Goal: Task Accomplishment & Management: Use online tool/utility

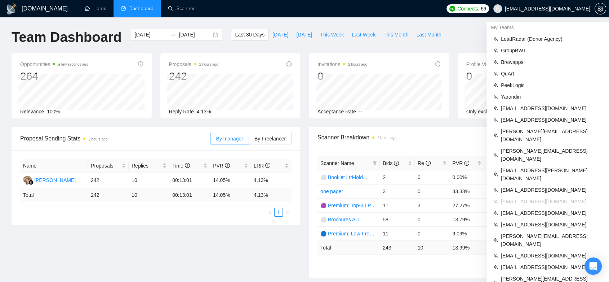
click at [577, 13] on span "[EMAIL_ADDRESS][DOMAIN_NAME]" at bounding box center [542, 8] width 106 height 23
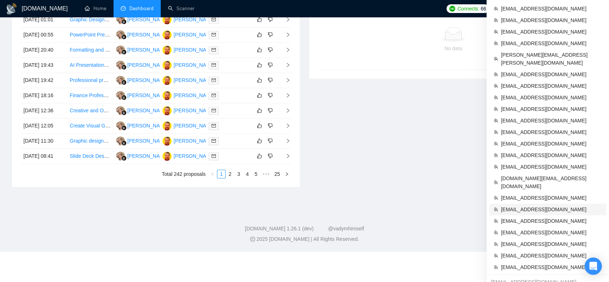
scroll to position [280, 0]
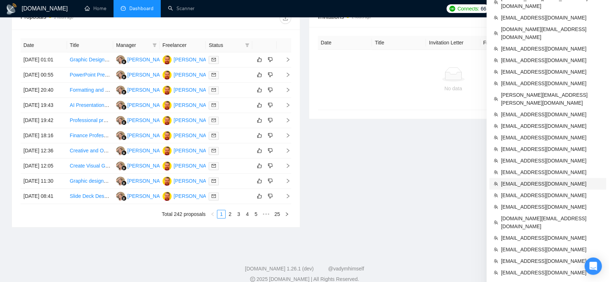
click at [536, 180] on span "hashir@ripeseed.io" at bounding box center [551, 184] width 101 height 8
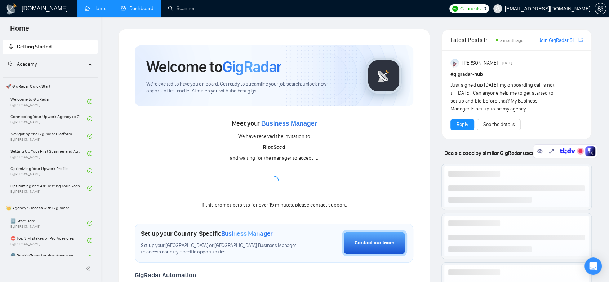
click at [143, 7] on link "Dashboard" at bounding box center [137, 8] width 33 height 6
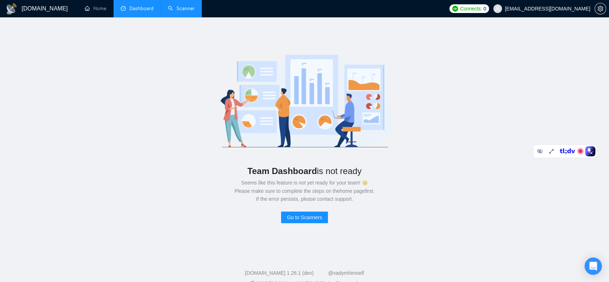
drag, startPoint x: 184, startPoint y: 2, endPoint x: 166, endPoint y: 6, distance: 18.1
click at [183, 5] on link "Scanner" at bounding box center [181, 8] width 27 height 6
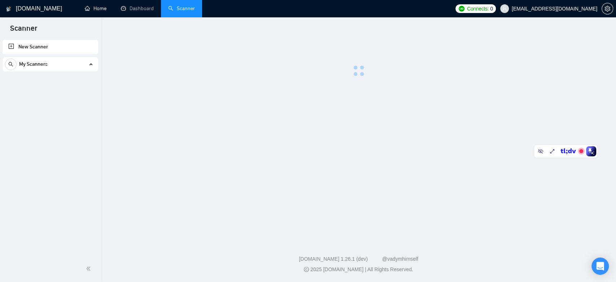
click at [101, 7] on link "Home" at bounding box center [96, 8] width 22 height 6
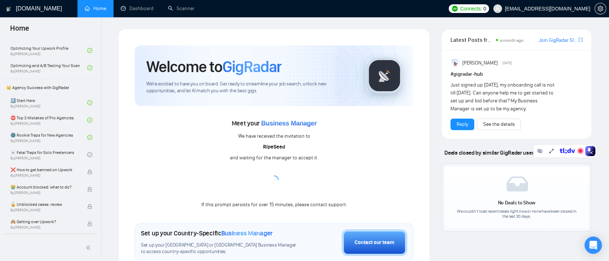
scroll to position [240, 0]
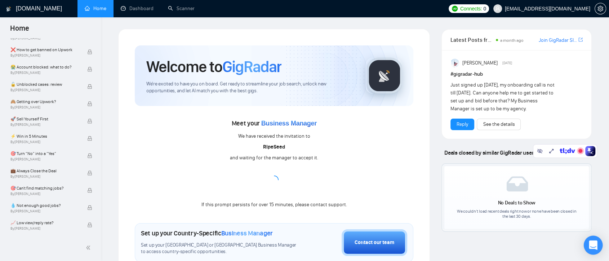
click at [590, 243] on icon "Open Intercom Messenger" at bounding box center [593, 245] width 8 height 9
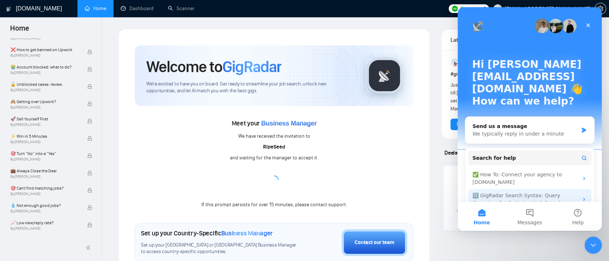
scroll to position [0, 0]
click at [529, 130] on div "We typically reply in under a minute" at bounding box center [526, 134] width 106 height 8
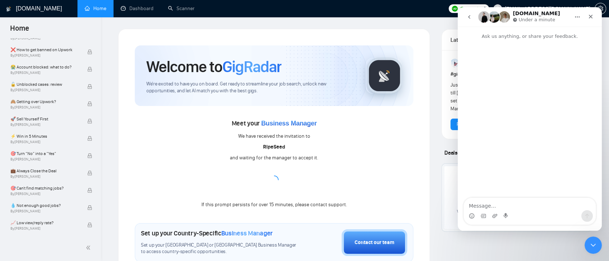
click at [469, 16] on icon "go back" at bounding box center [470, 17] width 6 height 6
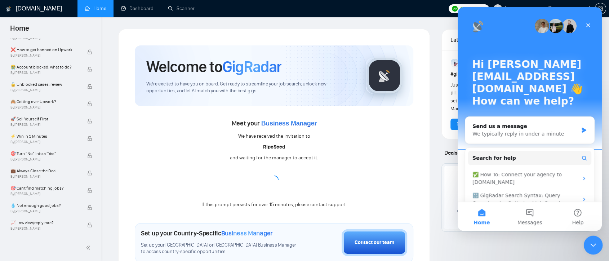
drag, startPoint x: 592, startPoint y: 245, endPoint x: 1189, endPoint y: 492, distance: 645.9
click at [592, 245] on icon "Close Intercom Messenger" at bounding box center [592, 244] width 9 height 9
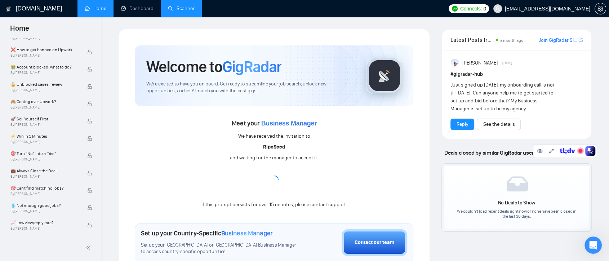
click at [187, 8] on link "Scanner" at bounding box center [181, 8] width 27 height 6
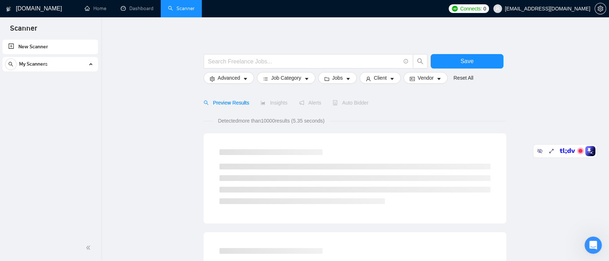
click at [54, 47] on link "New Scanner" at bounding box center [50, 47] width 84 height 14
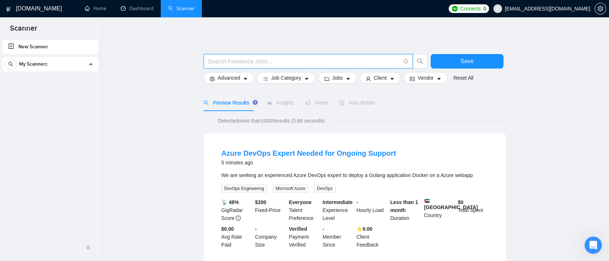
drag, startPoint x: 231, startPoint y: 59, endPoint x: 261, endPoint y: 59, distance: 30.7
click at [231, 59] on input "text" at bounding box center [304, 61] width 193 height 9
click at [248, 63] on input "text" at bounding box center [304, 61] width 193 height 9
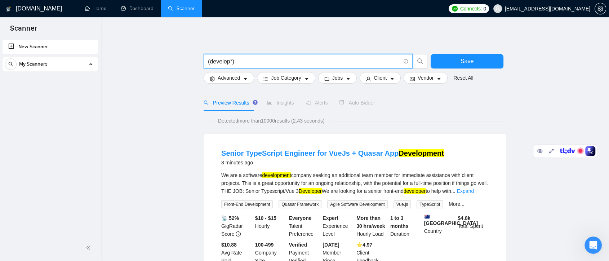
click at [239, 63] on input "(develop*)" at bounding box center [304, 61] width 193 height 9
paste input "`develop | development | (create*) | (build*) | (craft*)`"
paste input "(create*) | (build*) | (craft*)"
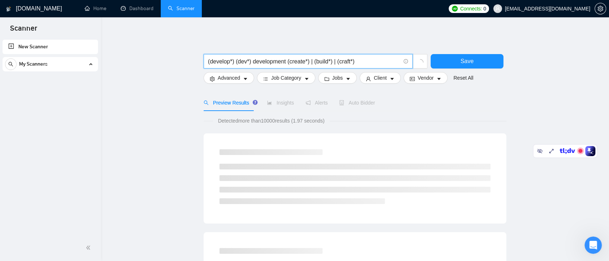
click at [311, 61] on input "(develop*) (dev*) development (create*) | (build*) | (craft*)" at bounding box center [304, 61] width 193 height 9
click at [236, 62] on input "(develop*) (dev*) development (create*) | (build*) | (craft*)" at bounding box center [304, 61] width 193 height 9
click at [237, 62] on input "(develop*) (dev*) development (create*) | (build*) | (craft*)" at bounding box center [304, 61] width 193 height 9
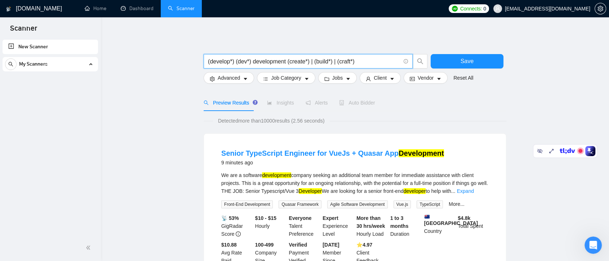
click at [230, 60] on input "(develop*) (dev*) development (create*) | (build*) | (craft*)" at bounding box center [304, 61] width 193 height 9
click at [231, 60] on input "(develop*) (dev*) development (create*) | (build*) | (craft*)" at bounding box center [304, 61] width 193 height 9
click at [235, 62] on input "(develop*) (dev*) development (create*) | (build*) | (craft*)" at bounding box center [304, 61] width 193 height 9
click at [234, 62] on input "(develop*) (dev*) development (create*) | (build*) | (craft*)" at bounding box center [304, 61] width 193 height 9
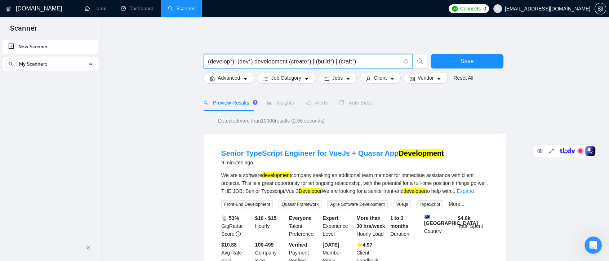
paste input "|"
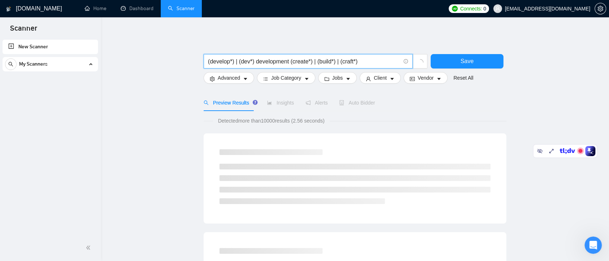
click at [366, 63] on input "(develop*) | (dev*) development (create*) | (build*) | (craft*)" at bounding box center [304, 61] width 193 height 9
click at [254, 64] on input "(develop*) | (dev*) development (create*) | (build*) | (craft*)" at bounding box center [304, 61] width 193 height 9
paste input "|"
click at [257, 61] on input "(develop*) | (dev*) | development (create*) | (build*) | (craft*)" at bounding box center [304, 61] width 193 height 9
click at [292, 61] on input "(develop*) | (dev*) | development (create*) | (build*) | (craft*)" at bounding box center [304, 61] width 193 height 9
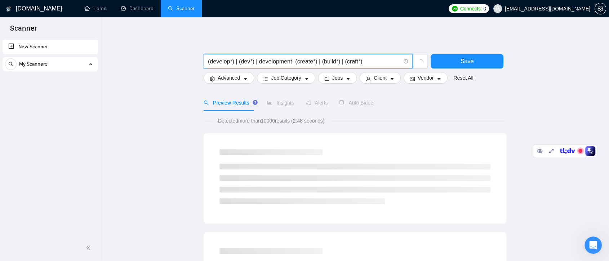
paste input "|"
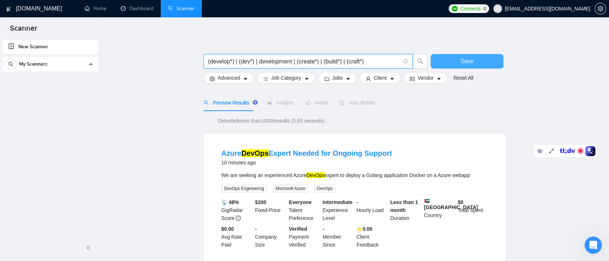
type input "(develop*) | (dev*) | development | (create*) | (build*) | (craft*)"
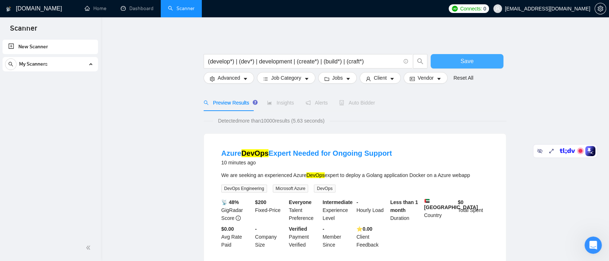
click at [470, 63] on span "Save" at bounding box center [467, 61] width 13 height 9
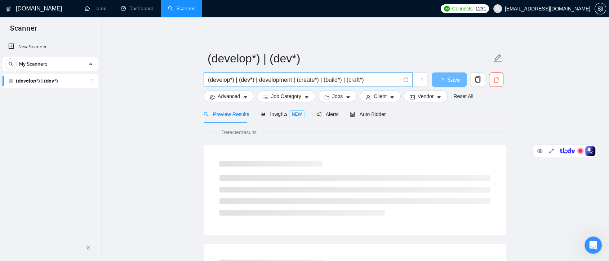
click at [363, 80] on input "(develop*) | (dev*) | development | (create*) | (build*) | (craft*)" at bounding box center [304, 79] width 193 height 9
click at [208, 81] on input "(develop*) | (dev*) | development | (create*) | (build*) | (craft*))" at bounding box center [304, 79] width 193 height 9
click at [381, 83] on input "((develop*) | (dev*) | development | (create*) | (build*) | (craft*))" at bounding box center [304, 79] width 193 height 9
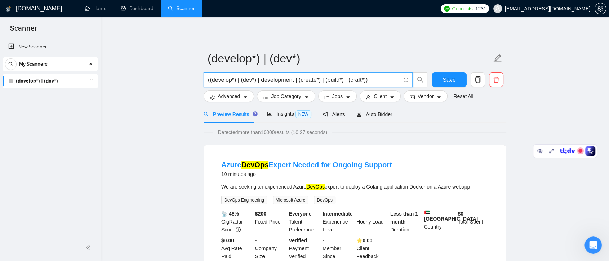
paste input "saas | sas | "Software as a service" | "Software-as-a-service""
click at [250, 80] on input "((develop*) | (dev*) | development | (create*) | (build*) | (craft*)) saas | sa…" at bounding box center [304, 79] width 193 height 9
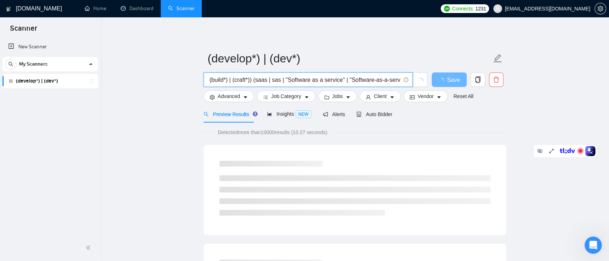
drag, startPoint x: 386, startPoint y: 80, endPoint x: 408, endPoint y: 80, distance: 22.4
click at [408, 80] on span "((develop*) | (dev*) | development | (create*) | (build*) | (craft*)) (saas | s…" at bounding box center [308, 79] width 209 height 14
click at [383, 80] on input "((develop*) | (dev*) | development | (create*) | (build*) | (craft*)) (saas | s…" at bounding box center [304, 79] width 193 height 9
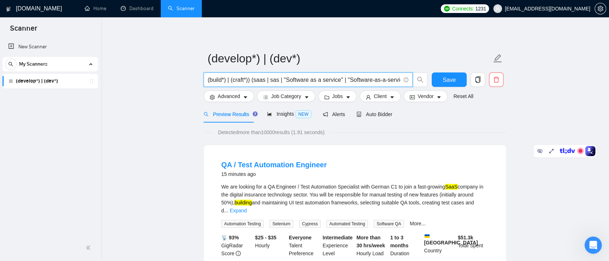
scroll to position [0, 120]
drag, startPoint x: 282, startPoint y: 80, endPoint x: 335, endPoint y: 78, distance: 52.3
click at [335, 78] on input "((develop*) | (dev*) | development | (create*) | (build*) | (craft*)) (saas | s…" at bounding box center [304, 79] width 193 height 9
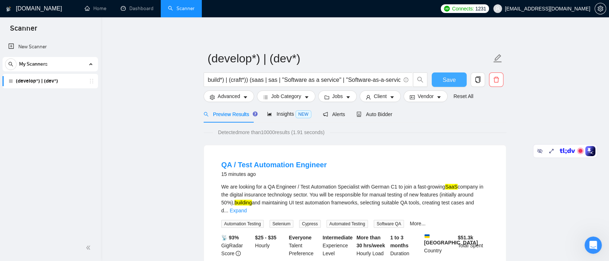
click at [447, 83] on span "Save" at bounding box center [449, 79] width 13 height 9
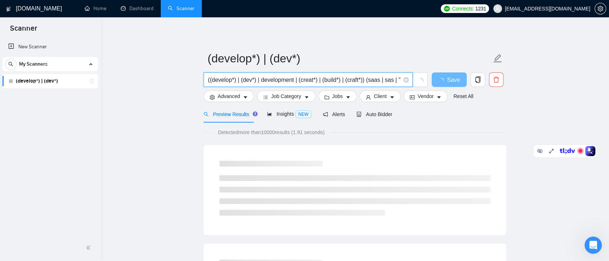
type input "((develop*) | (dev*) | development | (creat*) | (build*) | (craft*)) (saas | sa…"
drag, startPoint x: 316, startPoint y: 81, endPoint x: 472, endPoint y: 121, distance: 160.5
click at [472, 121] on div "Preview Results Insights NEW Alerts Auto Bidder" at bounding box center [355, 114] width 303 height 17
click at [238, 78] on input "((develop*) | (dev*) | development | (creat*) | (build*) | (craft*)) (saas | sa…" at bounding box center [304, 79] width 193 height 9
click at [357, 78] on input "((develop*) | (dev*) | development | (creat*) | (build*) | (craft*)) (saas | sa…" at bounding box center [304, 79] width 193 height 9
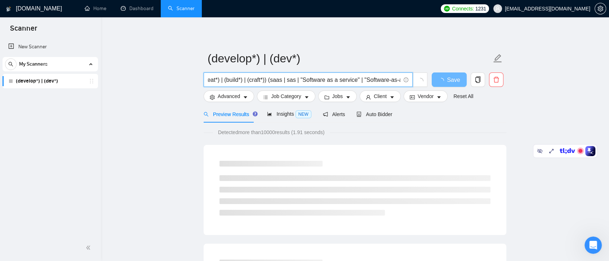
scroll to position [0, 117]
drag, startPoint x: 366, startPoint y: 81, endPoint x: 394, endPoint y: 84, distance: 28.7
click at [401, 83] on input "((develop*) | (dev*) | development | (creat*) | (build*) | (craft*)) (saas | sa…" at bounding box center [304, 79] width 193 height 9
click at [443, 122] on div "Preview Results Insights NEW Alerts Auto Bidder" at bounding box center [355, 114] width 303 height 17
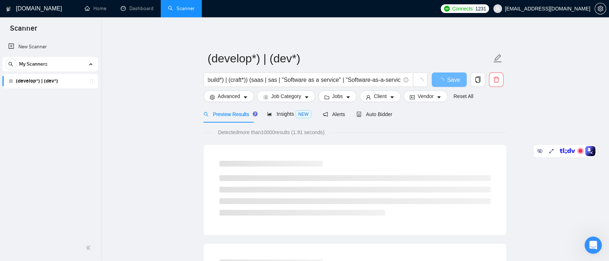
scroll to position [0, 0]
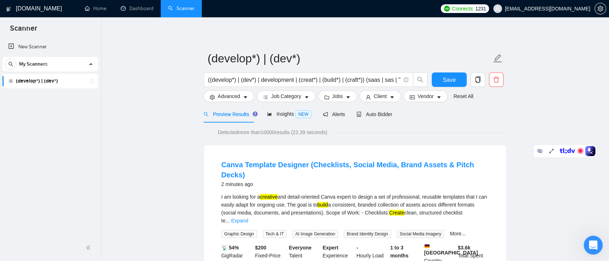
click at [596, 242] on icon "Open Intercom Messenger" at bounding box center [593, 244] width 12 height 12
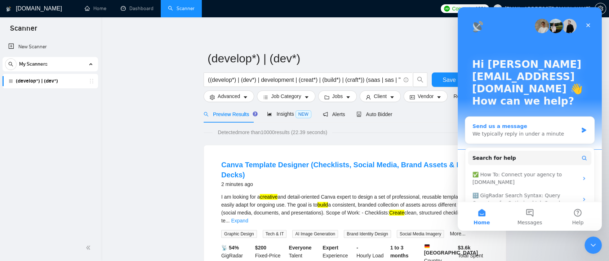
click at [542, 130] on div "We typically reply in under a minute" at bounding box center [526, 134] width 106 height 8
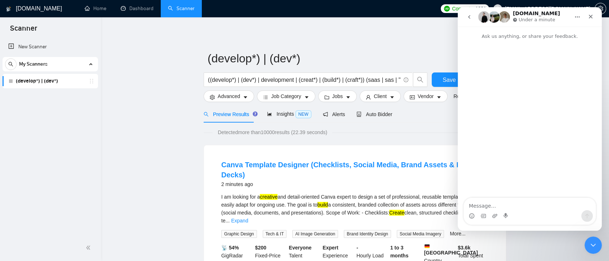
click at [471, 16] on icon "go back" at bounding box center [470, 17] width 6 height 6
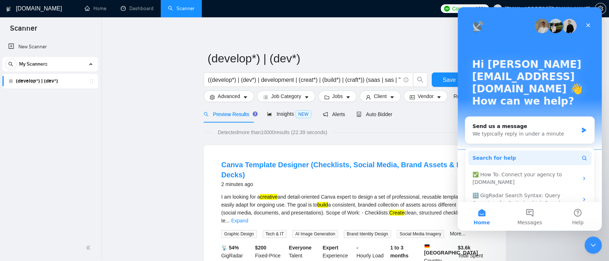
click at [537, 151] on button "Search for help" at bounding box center [529, 158] width 123 height 14
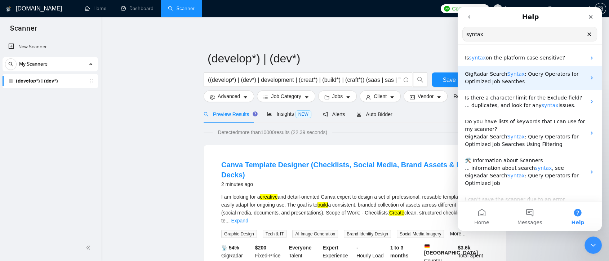
type input "syntax"
click at [519, 76] on span ": Query Operators for Optimized Job Searches" at bounding box center [522, 77] width 114 height 13
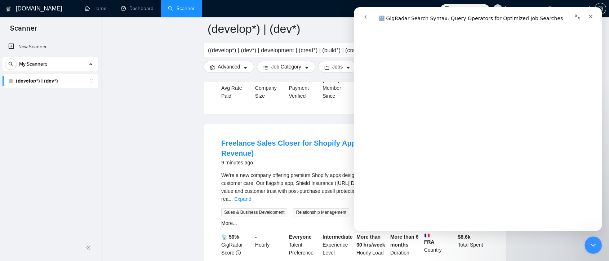
scroll to position [1122, 0]
click at [593, 17] on icon "Close" at bounding box center [591, 17] width 6 height 6
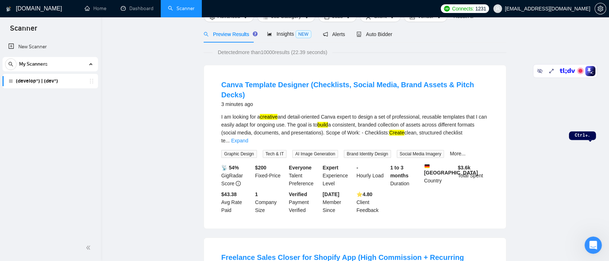
scroll to position [0, 0]
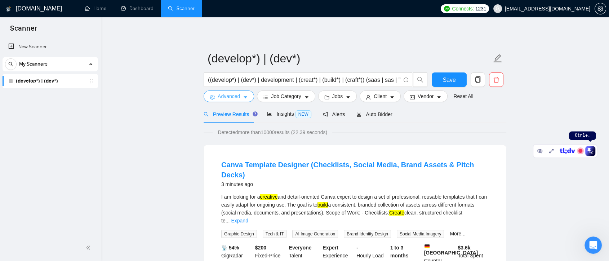
click at [237, 97] on span "Advanced" at bounding box center [229, 96] width 22 height 8
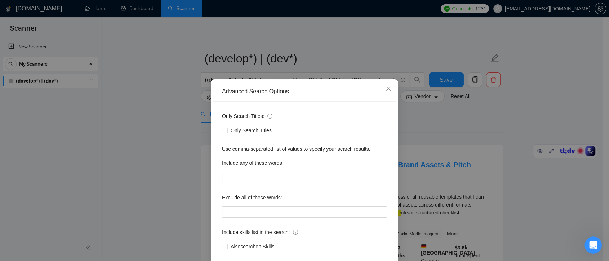
scroll to position [39, 0]
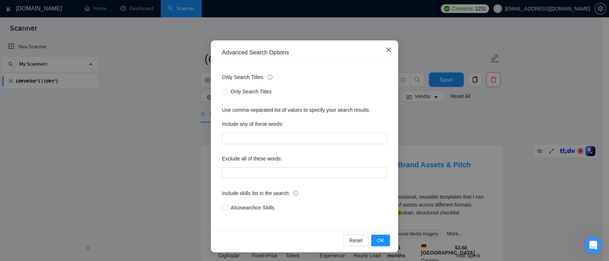
click at [384, 53] on span "Close" at bounding box center [388, 49] width 19 height 19
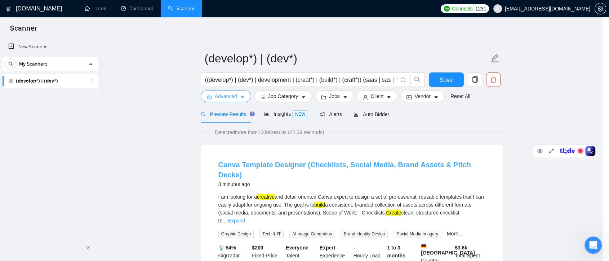
scroll to position [0, 0]
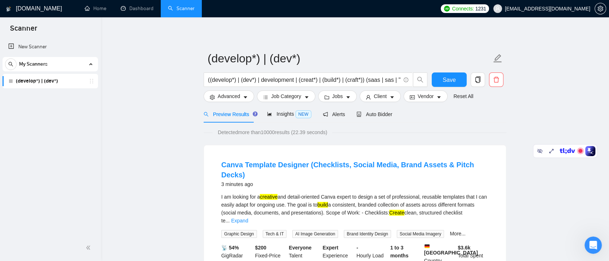
click at [244, 103] on form "(develop*) | (dev*) ((develop*) | (dev*) | development | (creat*) | (build*) | …" at bounding box center [355, 76] width 303 height 59
click at [244, 99] on icon "caret-down" at bounding box center [245, 97] width 5 height 5
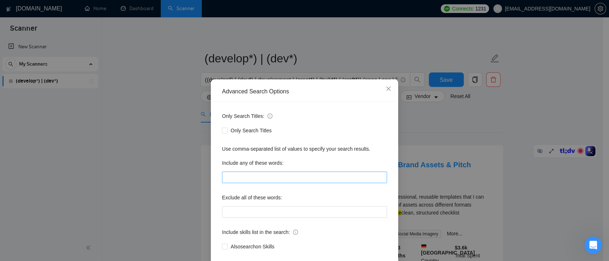
scroll to position [39, 0]
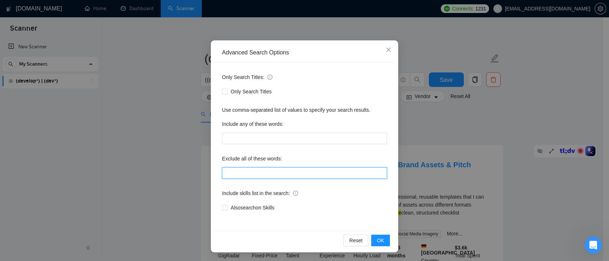
click at [250, 174] on input "text" at bounding box center [304, 173] width 165 height 12
drag, startPoint x: 385, startPoint y: 49, endPoint x: 413, endPoint y: 250, distance: 203.0
click at [386, 49] on icon "close" at bounding box center [389, 50] width 6 height 6
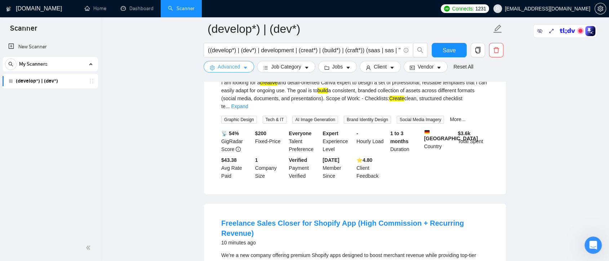
scroll to position [80, 0]
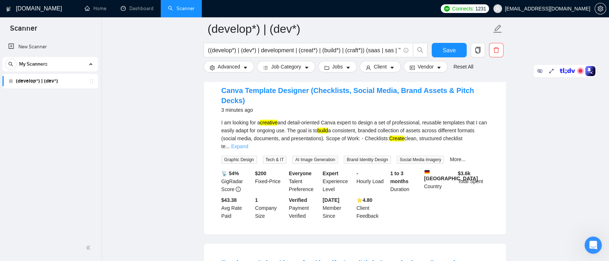
click at [248, 144] on link "Expand" at bounding box center [239, 147] width 17 height 6
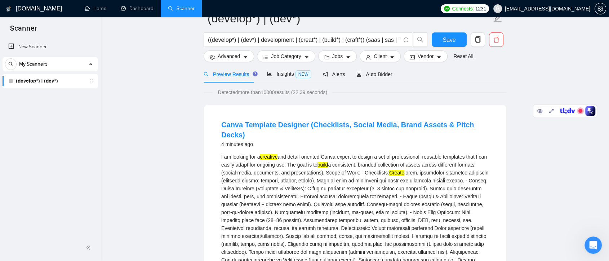
scroll to position [0, 0]
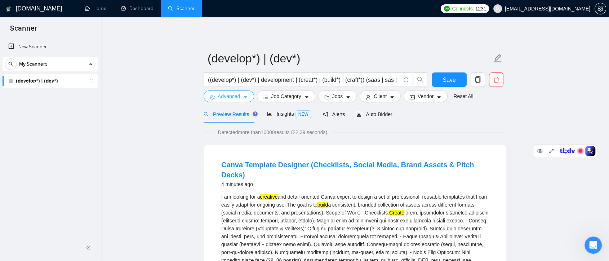
click at [240, 100] on button "Advanced" at bounding box center [229, 97] width 50 height 12
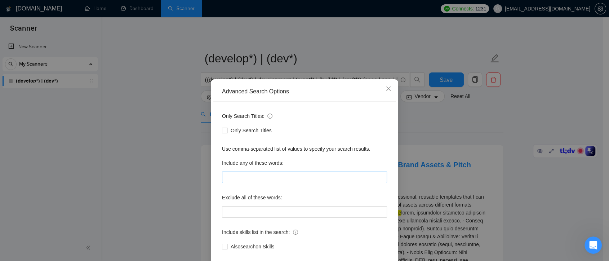
scroll to position [39, 0]
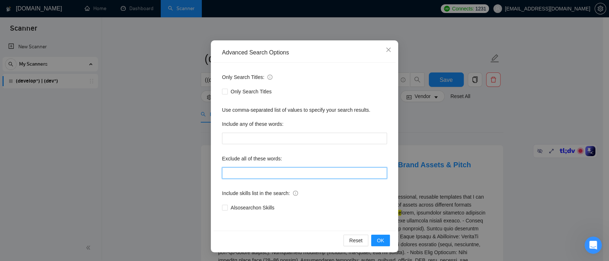
click at [264, 168] on input "text" at bounding box center [304, 173] width 165 height 12
click at [264, 168] on input "canva" at bounding box center [304, 173] width 165 height 12
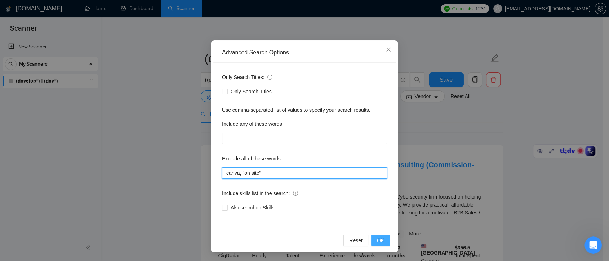
type input "canva, "on site""
click at [383, 236] on button "OK" at bounding box center [380, 241] width 19 height 12
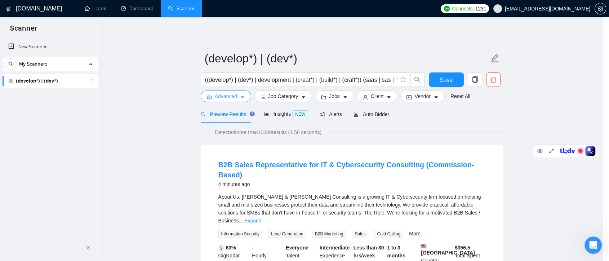
scroll to position [0, 0]
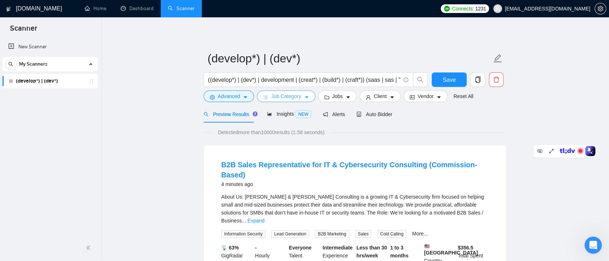
click at [300, 97] on button "Job Category" at bounding box center [286, 97] width 58 height 12
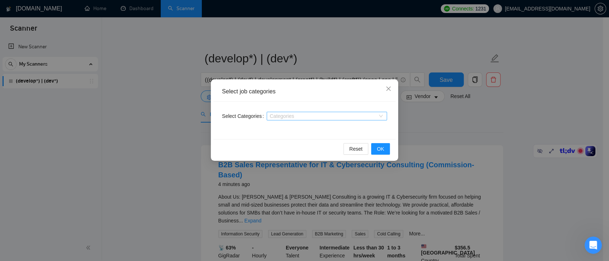
click at [383, 116] on div "Categories" at bounding box center [327, 116] width 120 height 9
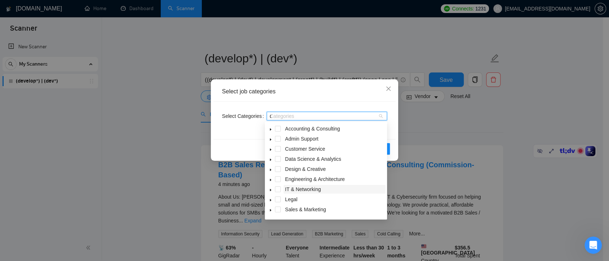
type input "de"
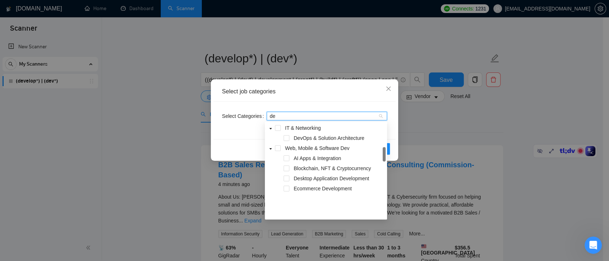
scroll to position [40, 0]
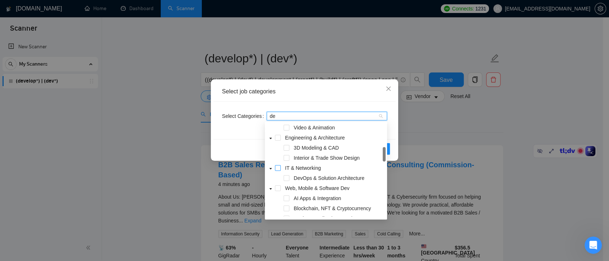
click at [277, 167] on span at bounding box center [278, 168] width 6 height 6
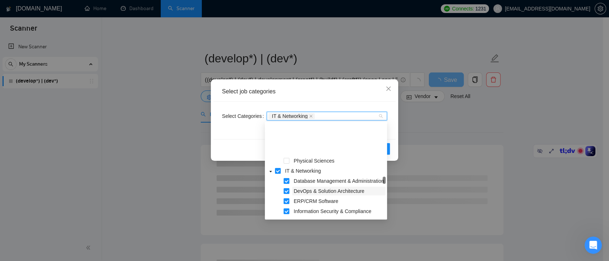
scroll to position [240, 0]
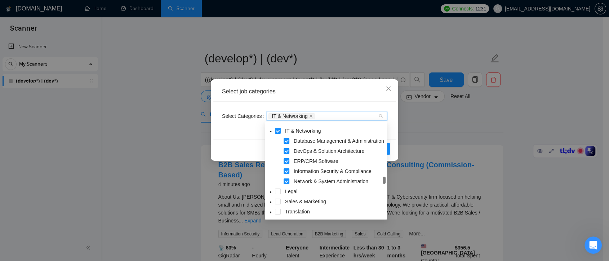
click at [260, 146] on div "Reset OK" at bounding box center [304, 148] width 182 height 19
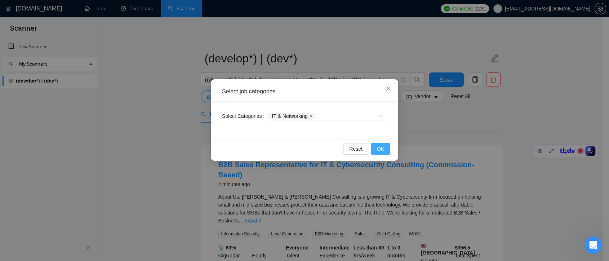
click at [372, 147] on button "OK" at bounding box center [380, 149] width 19 height 12
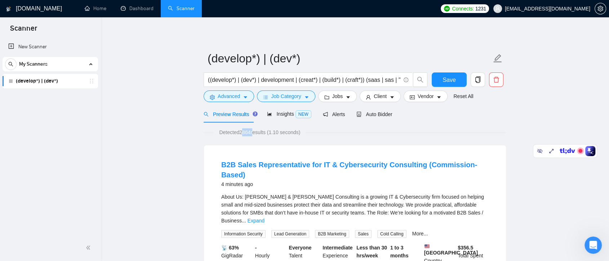
drag, startPoint x: 242, startPoint y: 134, endPoint x: 248, endPoint y: 134, distance: 5.4
click at [253, 134] on span "Detected 2864 results (1.10 seconds)" at bounding box center [259, 132] width 91 height 8
click at [242, 135] on span "Detected 2864 results (1.10 seconds)" at bounding box center [259, 132] width 91 height 8
drag, startPoint x: 220, startPoint y: 133, endPoint x: 260, endPoint y: 133, distance: 40.7
click at [260, 133] on span "Detected 2864 results (1.10 seconds)" at bounding box center [259, 132] width 91 height 8
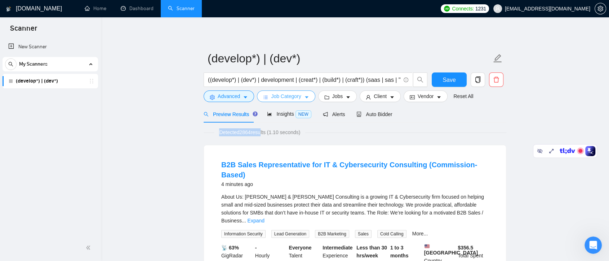
click at [304, 95] on icon "caret-down" at bounding box center [306, 97] width 5 height 5
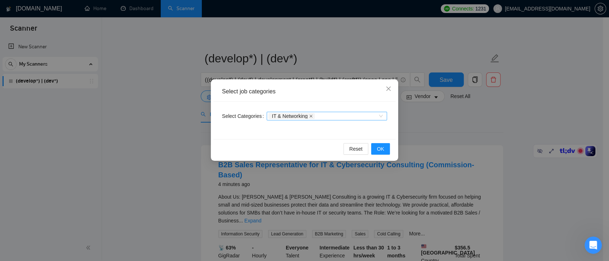
click at [309, 116] on icon "close" at bounding box center [311, 116] width 4 height 4
click at [381, 147] on span "OK" at bounding box center [380, 149] width 7 height 8
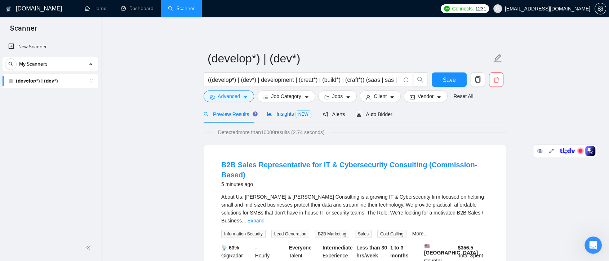
click at [284, 115] on span "Insights NEW" at bounding box center [289, 114] width 44 height 6
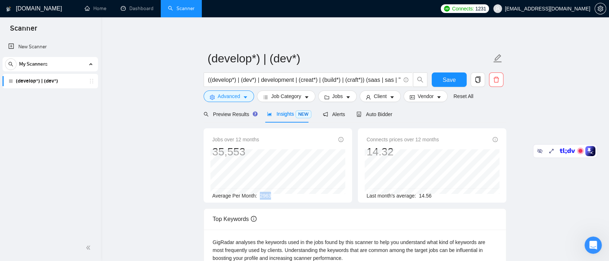
drag, startPoint x: 274, startPoint y: 195, endPoint x: 256, endPoint y: 195, distance: 18.8
click at [256, 195] on div "Average Per Month: 2963" at bounding box center [277, 196] width 131 height 8
click at [278, 195] on div "Average Per Month: 2963" at bounding box center [277, 196] width 131 height 8
click at [304, 100] on icon "caret-down" at bounding box center [306, 97] width 5 height 5
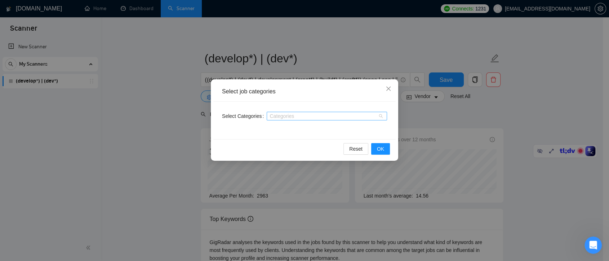
click at [294, 118] on div at bounding box center [324, 116] width 110 height 6
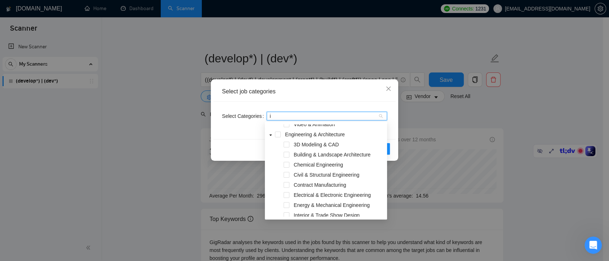
type input "it"
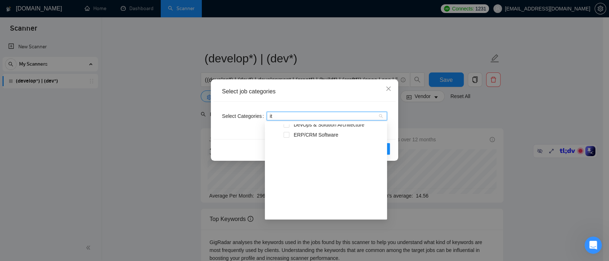
scroll to position [104, 0]
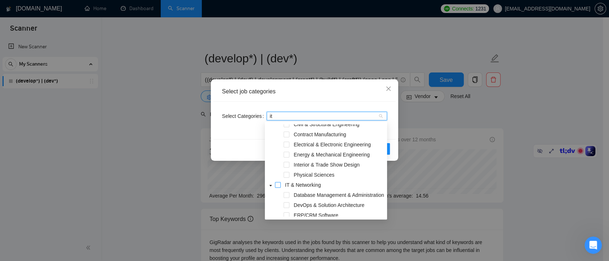
click at [278, 184] on span at bounding box center [278, 185] width 6 height 6
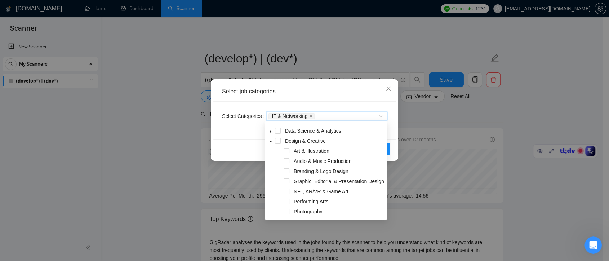
click at [392, 133] on div "Select Categories IT & Networking IT & Networking" at bounding box center [304, 121] width 182 height 38
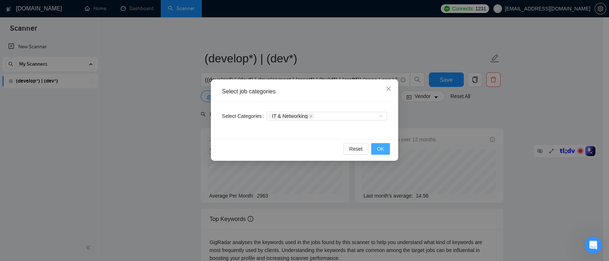
click at [387, 146] on button "OK" at bounding box center [380, 149] width 19 height 12
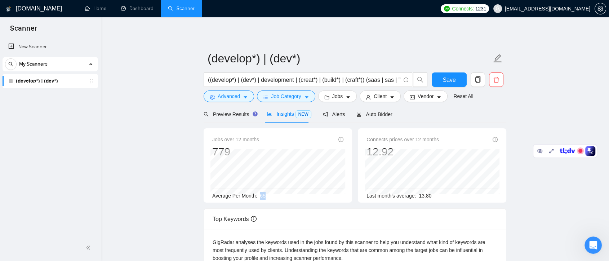
drag, startPoint x: 268, startPoint y: 195, endPoint x: 259, endPoint y: 195, distance: 9.0
click at [259, 195] on div "Average Per Month: 65" at bounding box center [277, 196] width 131 height 8
click at [301, 99] on button "Job Category" at bounding box center [286, 97] width 58 height 12
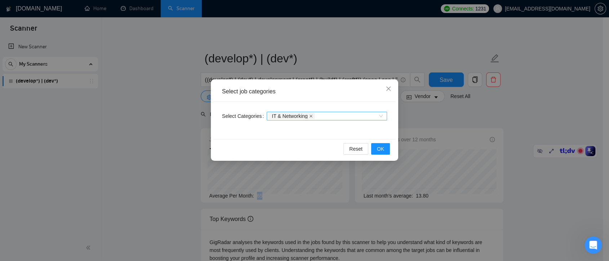
click at [309, 116] on icon "close" at bounding box center [311, 116] width 4 height 4
click at [382, 149] on span "OK" at bounding box center [380, 149] width 7 height 8
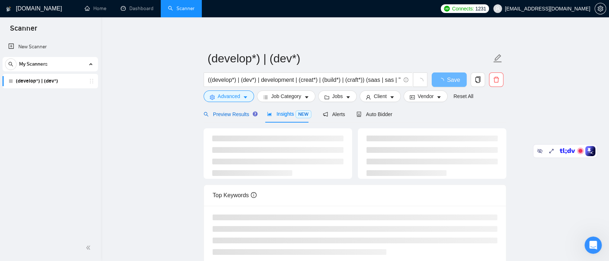
click at [237, 112] on span "Preview Results" at bounding box center [230, 114] width 52 height 6
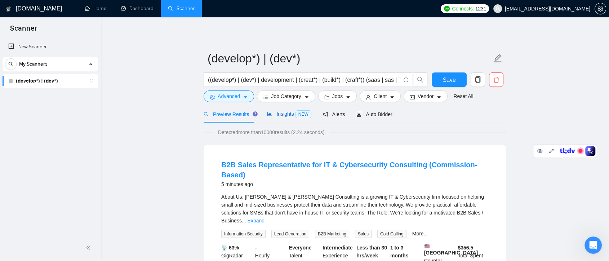
click at [287, 113] on span "Insights NEW" at bounding box center [289, 114] width 44 height 6
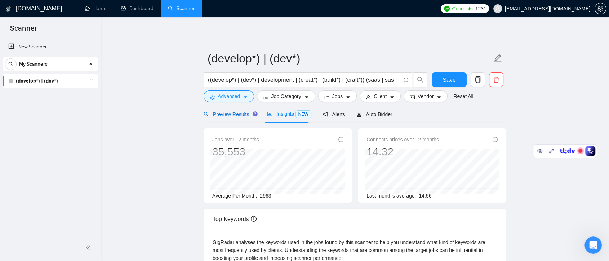
click at [232, 110] on div "Preview Results" at bounding box center [230, 114] width 52 height 8
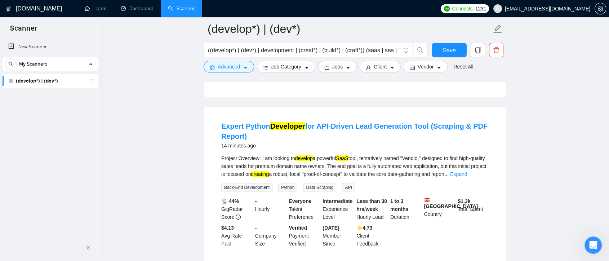
scroll to position [361, 0]
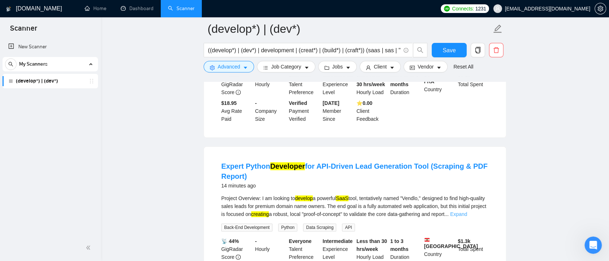
click at [467, 211] on link "Expand" at bounding box center [458, 214] width 17 height 6
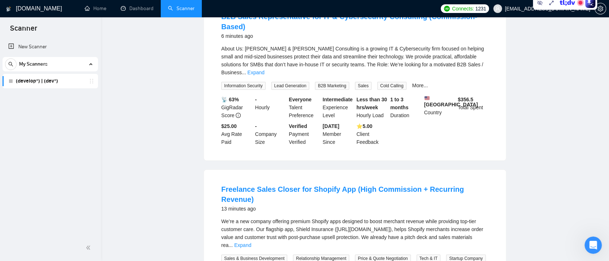
scroll to position [0, 0]
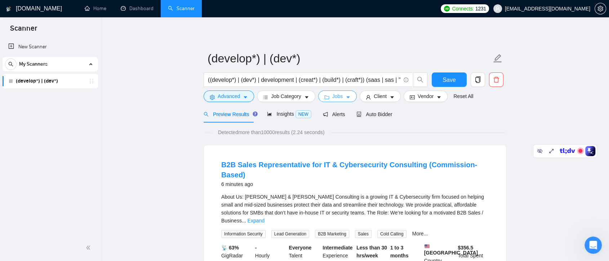
click at [346, 98] on icon "caret-down" at bounding box center [348, 97] width 5 height 5
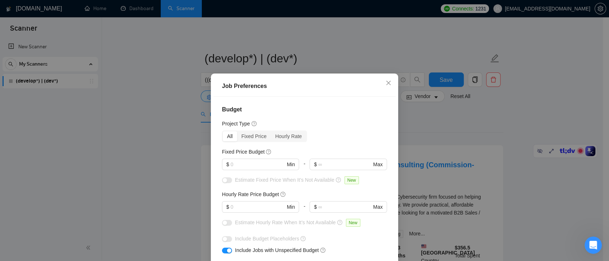
scroll to position [40, 0]
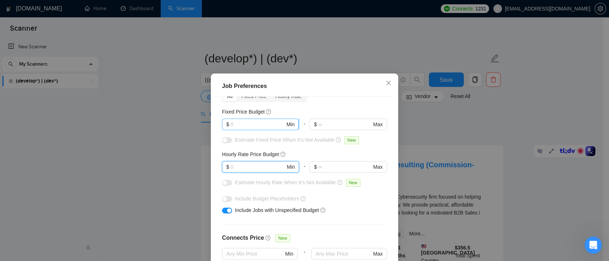
drag, startPoint x: 231, startPoint y: 169, endPoint x: 228, endPoint y: 124, distance: 44.9
click at [228, 124] on span "$ Min" at bounding box center [260, 125] width 77 height 12
click at [231, 124] on input "text" at bounding box center [258, 124] width 54 height 8
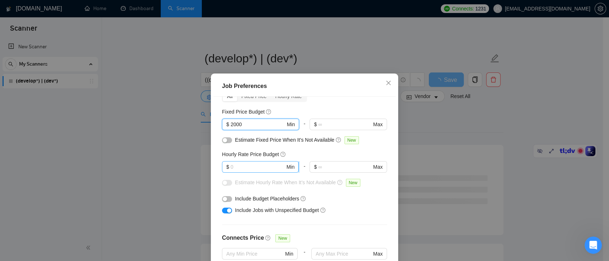
type input "2000"
click at [245, 167] on input "text" at bounding box center [258, 167] width 54 height 8
type input "25"
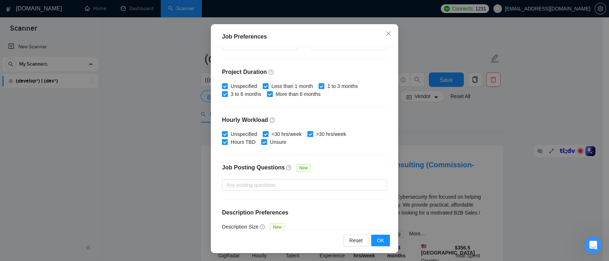
scroll to position [224, 0]
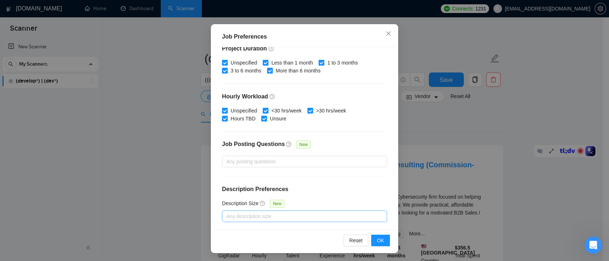
click at [272, 215] on div at bounding box center [301, 216] width 154 height 9
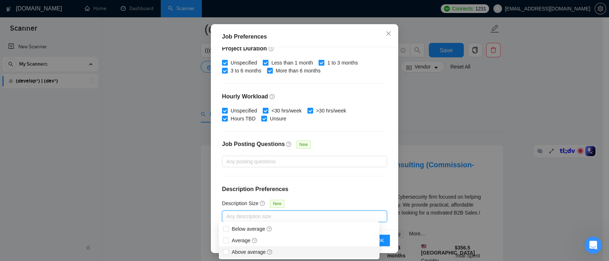
scroll to position [80, 0]
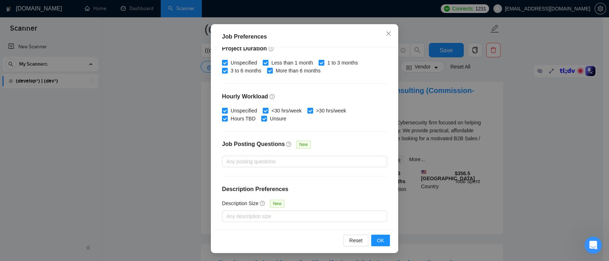
click at [374, 128] on div "Budget Project Type All Fixed Price Hourly Rate Fixed Price Budget $ 2000 Min -…" at bounding box center [304, 138] width 182 height 183
click at [382, 240] on button "OK" at bounding box center [380, 241] width 19 height 12
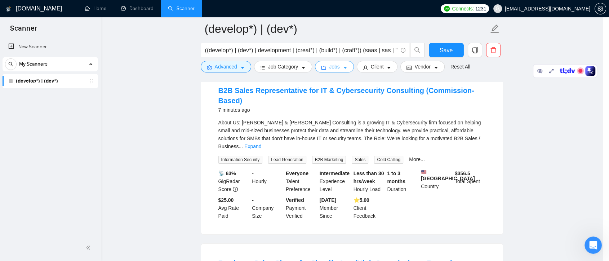
scroll to position [0, 0]
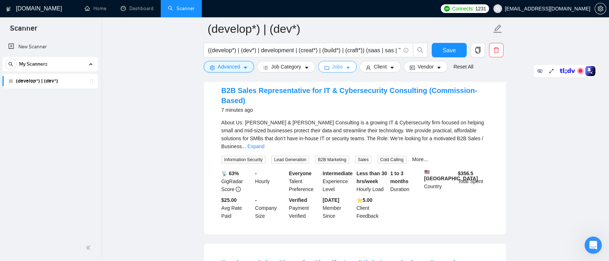
click at [343, 65] on button "Jobs" at bounding box center [337, 67] width 39 height 12
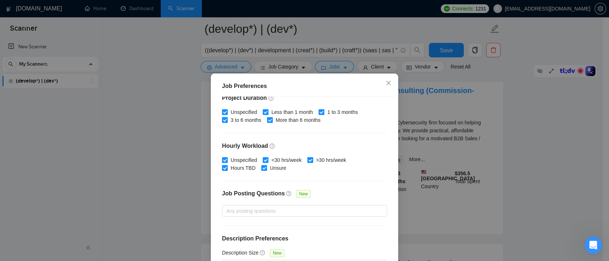
scroll to position [50, 0]
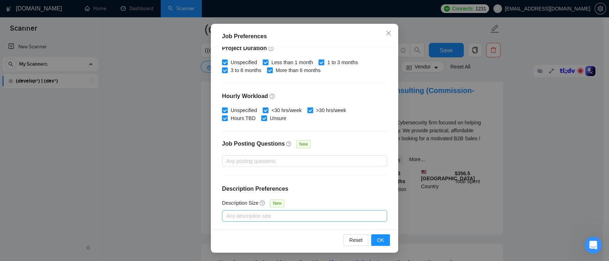
click at [304, 215] on div at bounding box center [301, 216] width 154 height 9
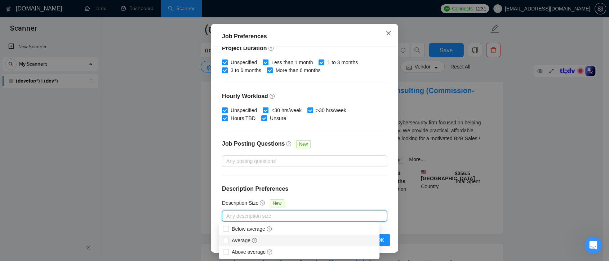
click at [387, 34] on icon "close" at bounding box center [389, 33] width 4 height 4
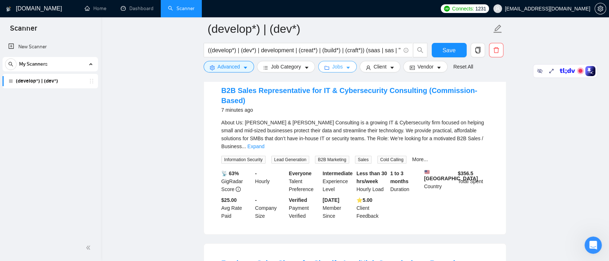
scroll to position [0, 0]
click at [381, 67] on span "Client" at bounding box center [380, 67] width 13 height 8
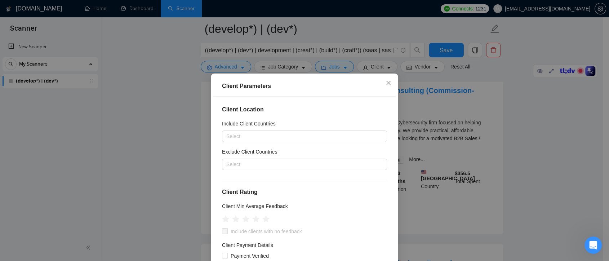
scroll to position [40, 0]
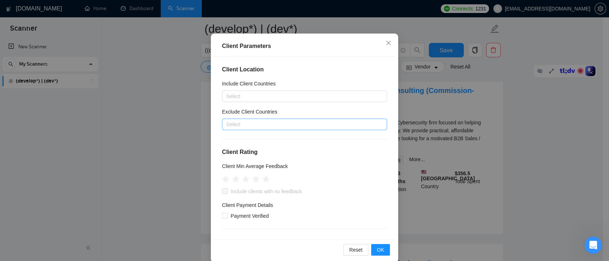
click at [280, 124] on div at bounding box center [301, 124] width 154 height 9
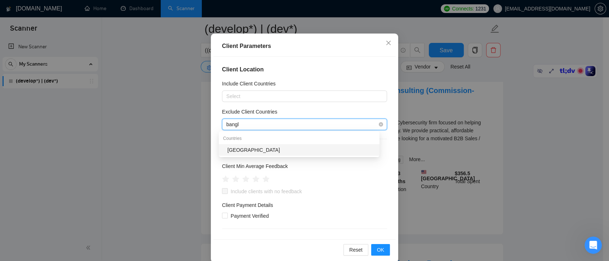
type input "bangla"
click at [286, 145] on div "Bangladesh" at bounding box center [299, 150] width 161 height 12
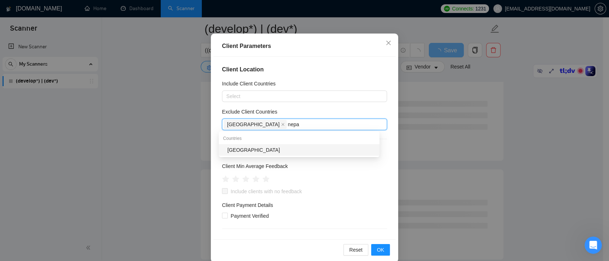
type input "nepal"
click at [286, 145] on div "Nepal" at bounding box center [299, 150] width 161 height 12
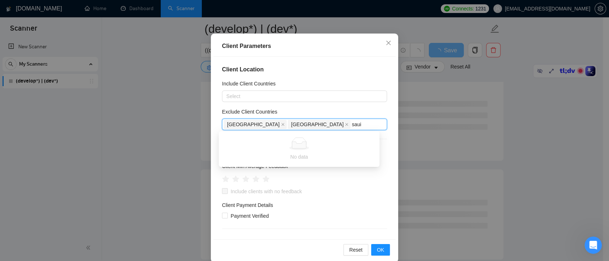
type input "sau"
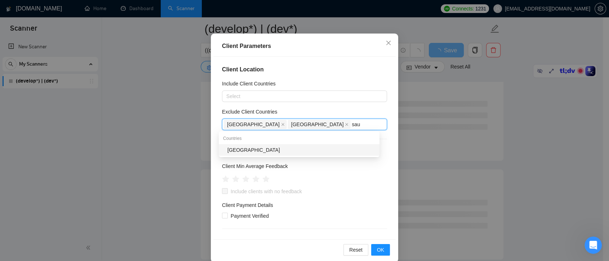
click at [286, 145] on div "Saudi Arabia" at bounding box center [299, 150] width 161 height 12
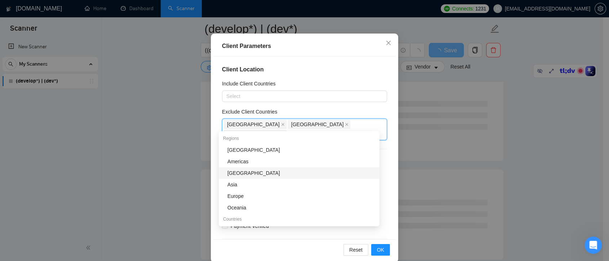
click at [344, 109] on div "Exclude Client Countries" at bounding box center [304, 113] width 165 height 11
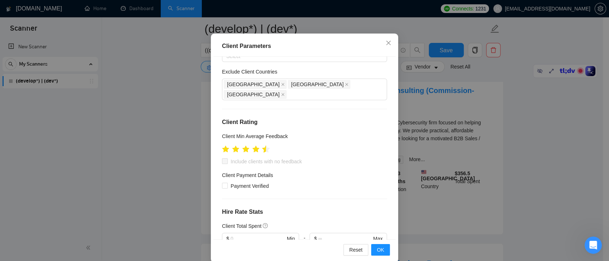
scroll to position [80, 0]
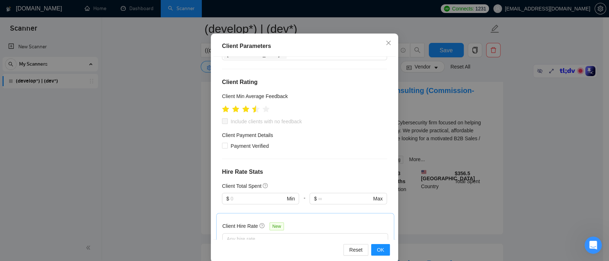
click at [252, 105] on icon "star" at bounding box center [256, 108] width 8 height 7
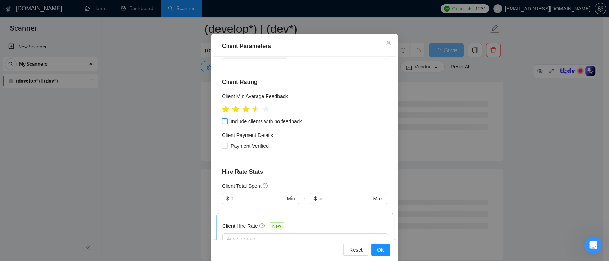
click at [222, 118] on input "Include clients with no feedback" at bounding box center [224, 120] width 5 height 5
checkbox input "true"
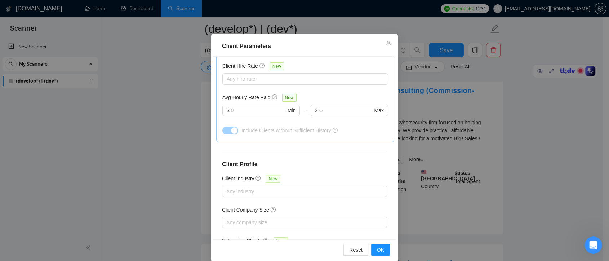
scroll to position [265, 0]
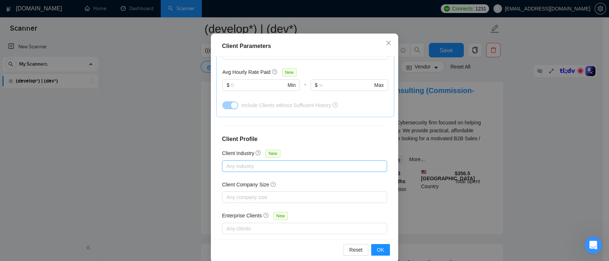
click at [280, 162] on div at bounding box center [301, 166] width 154 height 9
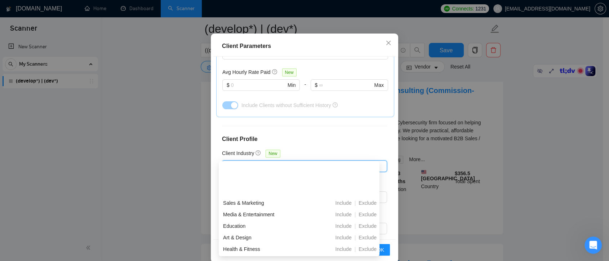
scroll to position [40, 0]
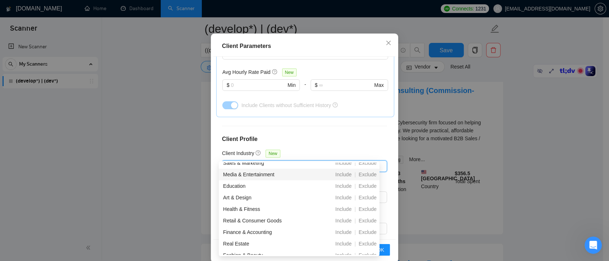
click at [377, 135] on h4 "Client Profile" at bounding box center [304, 139] width 165 height 9
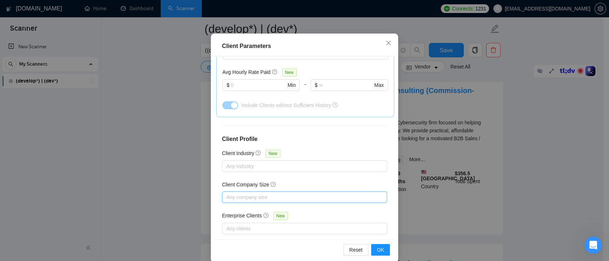
click at [274, 193] on div at bounding box center [301, 197] width 154 height 9
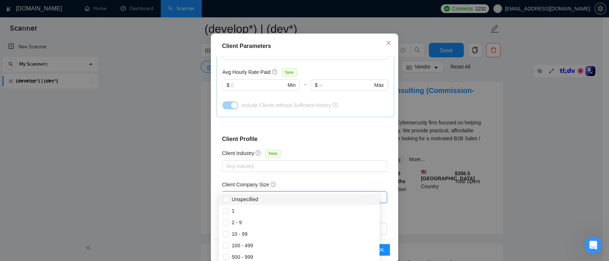
click at [364, 164] on div "Client Location Include Client Countries Select Exclude Client Countries Bangla…" at bounding box center [304, 148] width 182 height 183
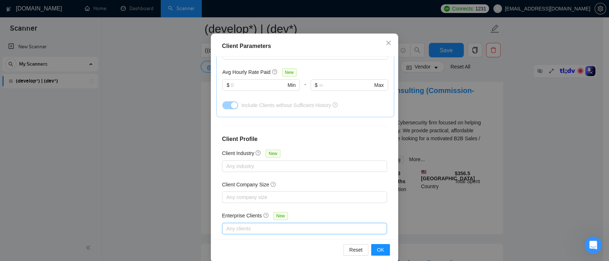
click at [297, 224] on div at bounding box center [301, 228] width 154 height 9
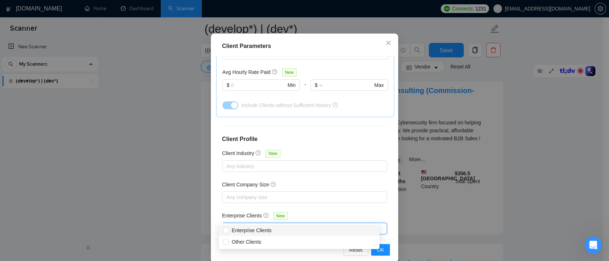
click at [346, 197] on div "Client Location Include Client Countries Select Exclude Client Countries Bangla…" at bounding box center [304, 148] width 182 height 183
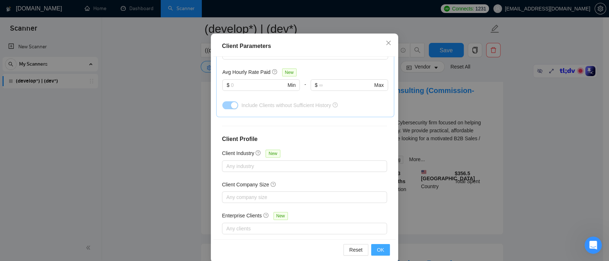
click at [378, 251] on span "OK" at bounding box center [380, 250] width 7 height 8
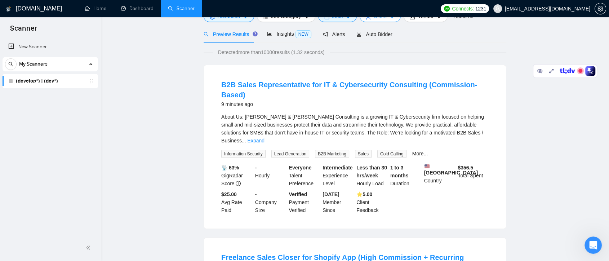
scroll to position [0, 0]
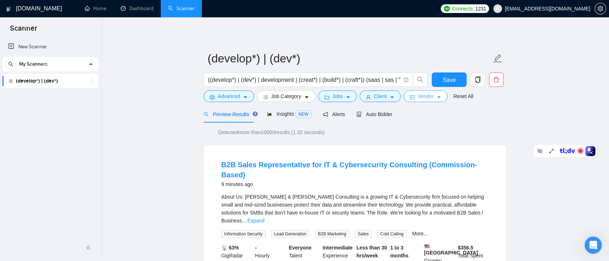
click at [427, 97] on span "Vendor" at bounding box center [426, 96] width 16 height 8
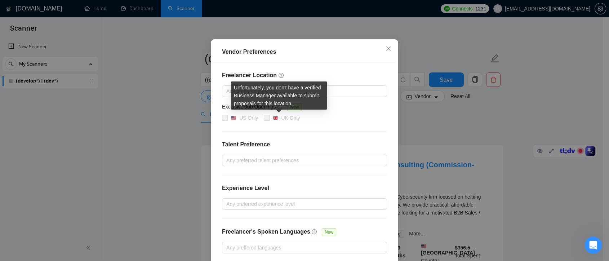
scroll to position [72, 0]
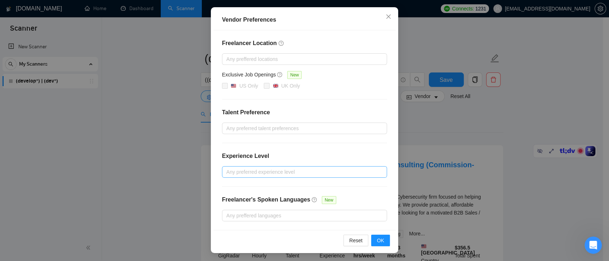
click at [271, 172] on div at bounding box center [301, 172] width 154 height 9
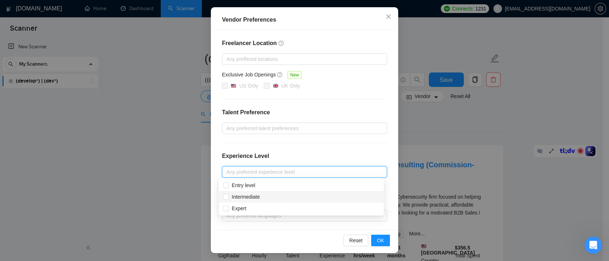
click at [329, 141] on div "Freelancer Location Any preffered locations Exclusive Job Openings New US Only …" at bounding box center [304, 130] width 182 height 200
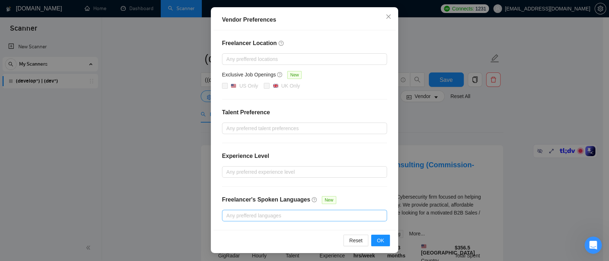
click at [272, 215] on div at bounding box center [301, 215] width 154 height 9
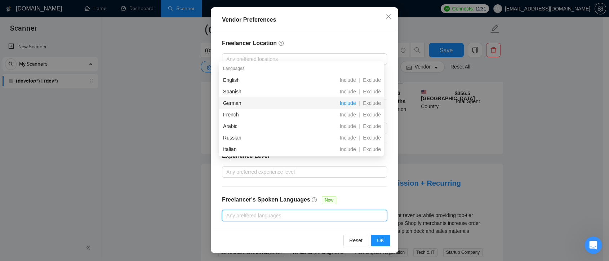
scroll to position [120, 0]
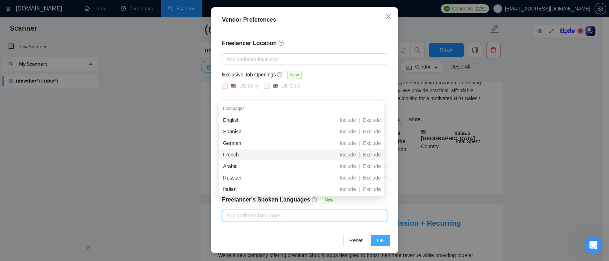
click at [377, 240] on span "OK" at bounding box center [380, 241] width 7 height 8
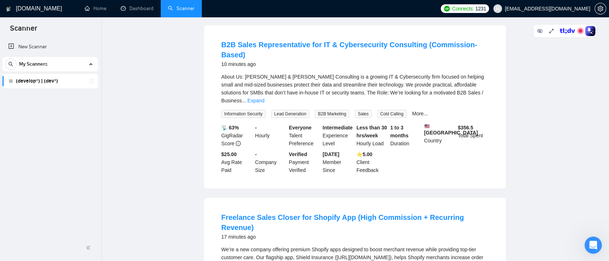
scroll to position [0, 0]
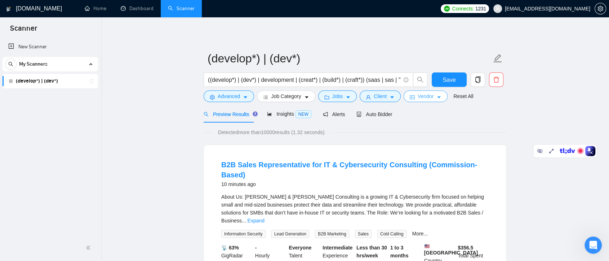
click at [429, 97] on span "Vendor" at bounding box center [426, 96] width 16 height 8
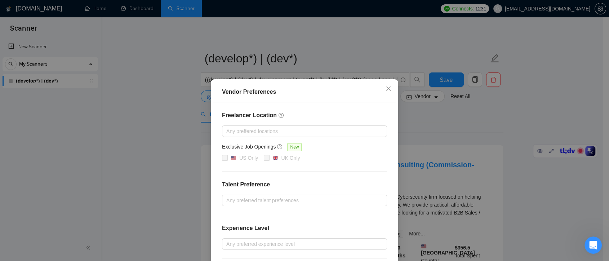
click at [476, 132] on div "Vendor Preferences Freelancer Location Any preffered locations Exclusive Job Op…" at bounding box center [304, 130] width 609 height 261
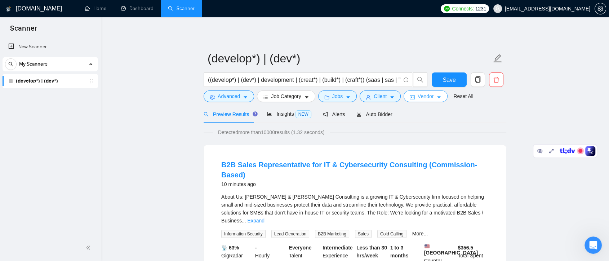
scroll to position [40, 0]
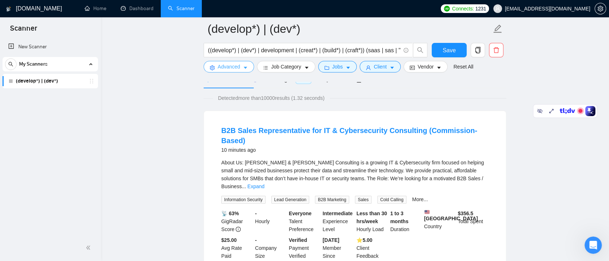
click at [248, 69] on button "Advanced" at bounding box center [229, 67] width 50 height 12
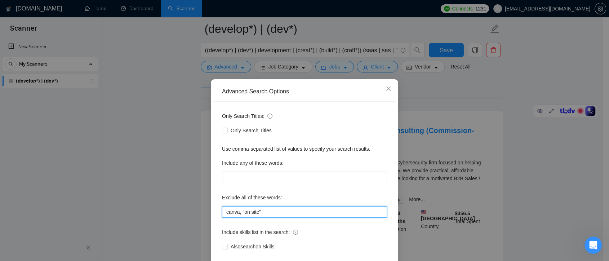
click at [270, 214] on input "canva, "on site"" at bounding box center [304, 212] width 165 height 12
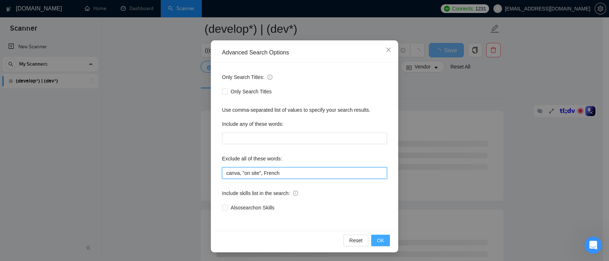
type input "canva, "on site", French"
click at [381, 238] on button "OK" at bounding box center [380, 241] width 19 height 12
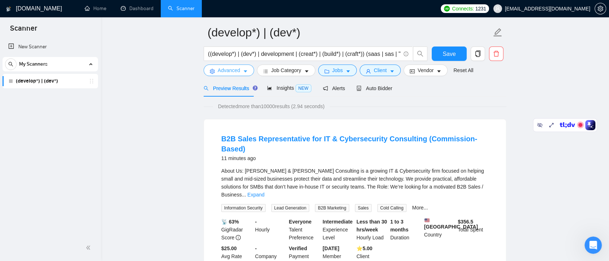
scroll to position [12, 0]
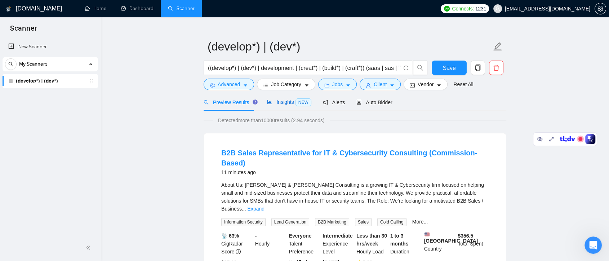
click at [272, 100] on span "Insights NEW" at bounding box center [289, 102] width 44 height 6
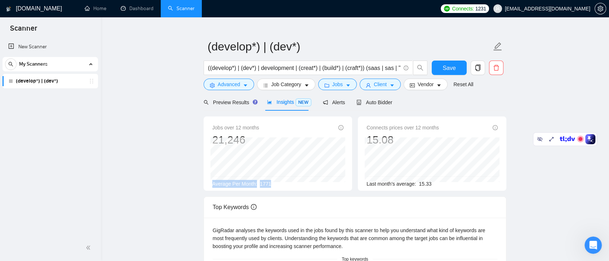
drag, startPoint x: 273, startPoint y: 184, endPoint x: 209, endPoint y: 183, distance: 64.2
click at [209, 183] on div "Jobs over 12 months 21,246 Dec 2024 1112 Average Per Month: 1771" at bounding box center [278, 153] width 149 height 74
click at [171, 182] on main "(develop*) | (dev*) ((develop*) | (dev*) | development | (creat*) | (build*) | …" at bounding box center [355, 257] width 485 height 480
click at [182, 184] on main "(develop*) | (dev*) ((develop*) | (dev*) | development | (creat*) | (build*) | …" at bounding box center [355, 257] width 485 height 480
click at [335, 100] on span "Alerts" at bounding box center [334, 103] width 22 height 6
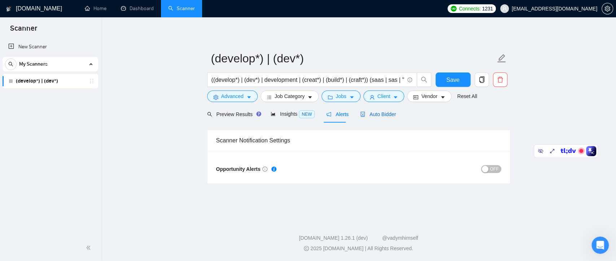
click at [387, 111] on span "Auto Bidder" at bounding box center [378, 114] width 36 height 6
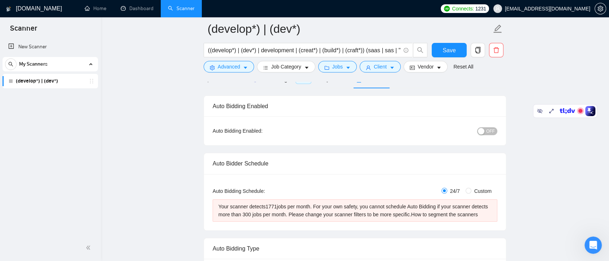
scroll to position [80, 0]
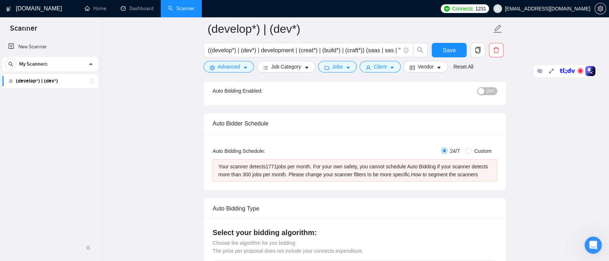
click at [468, 154] on label "Custom" at bounding box center [480, 151] width 29 height 8
click at [468, 154] on input "Custom" at bounding box center [469, 151] width 6 height 6
radio input "true"
radio input "false"
checkbox input "true"
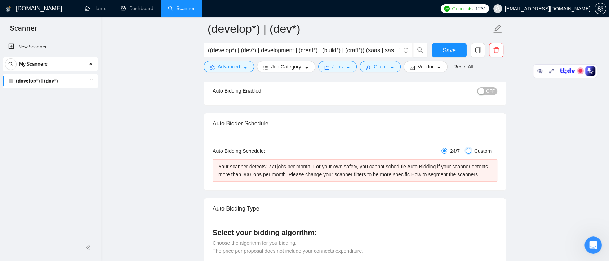
checkbox input "true"
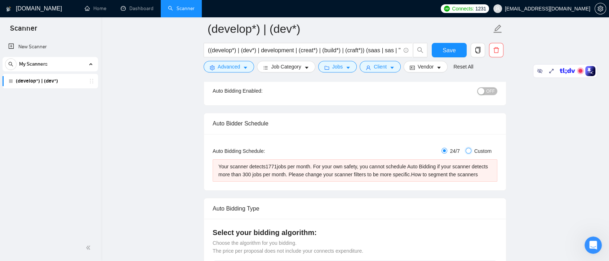
checkbox input "true"
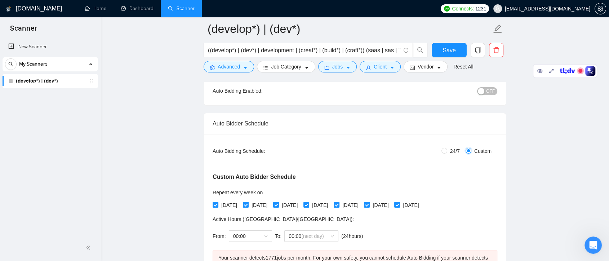
scroll to position [120, 0]
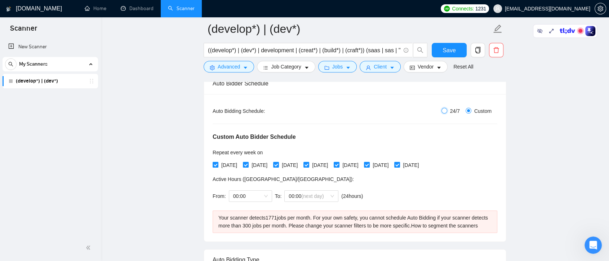
click at [445, 110] on input "24/7" at bounding box center [445, 111] width 6 height 6
radio input "true"
radio input "false"
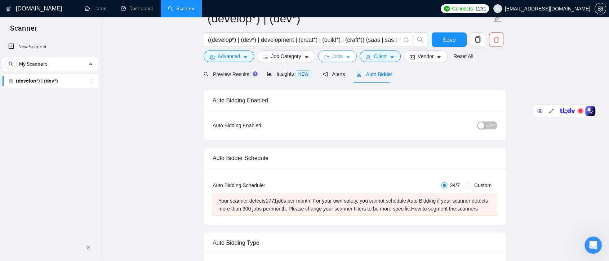
scroll to position [0, 0]
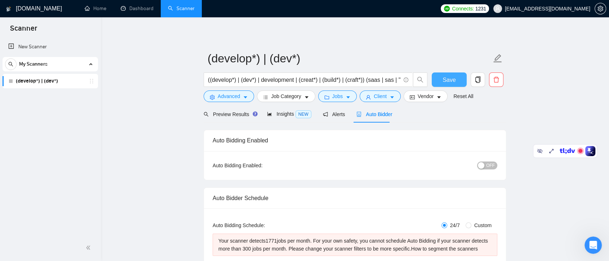
click at [457, 79] on button "Save" at bounding box center [449, 79] width 35 height 14
click at [432, 94] on button "Vendor" at bounding box center [426, 97] width 44 height 12
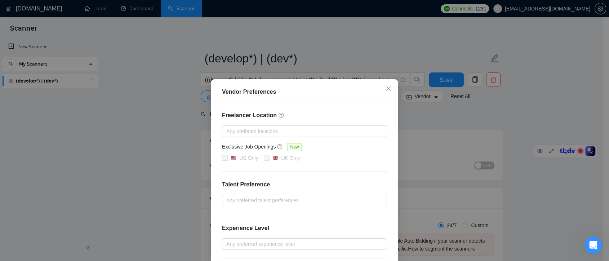
scroll to position [72, 0]
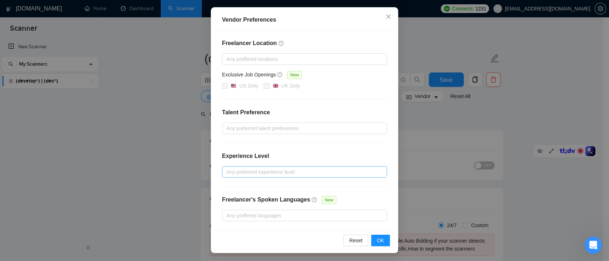
click at [282, 176] on div "Any preferred experience level" at bounding box center [304, 172] width 165 height 12
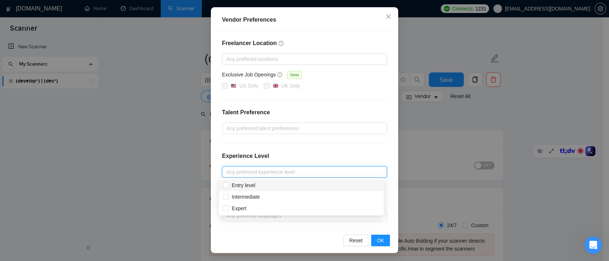
click at [380, 137] on div "Freelancer Location Any preffered locations Exclusive Job Openings New US Only …" at bounding box center [304, 130] width 182 height 200
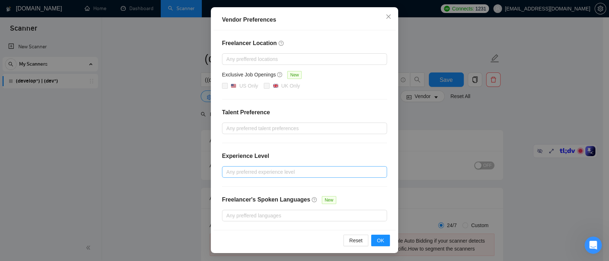
click at [356, 169] on div at bounding box center [301, 172] width 154 height 9
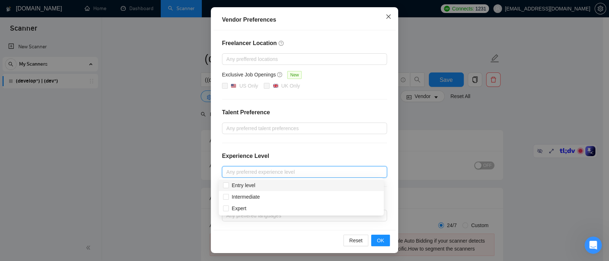
click at [384, 20] on span "Close" at bounding box center [388, 16] width 19 height 19
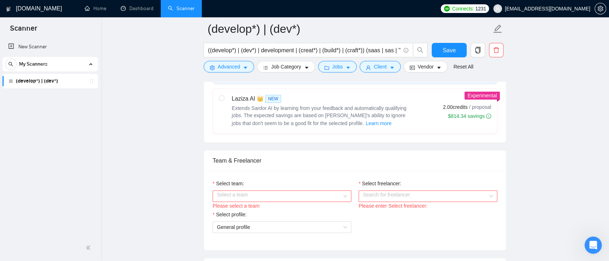
scroll to position [361, 0]
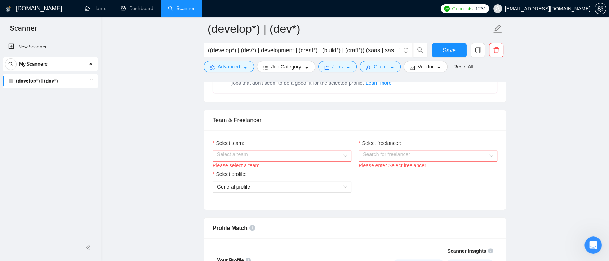
click at [343, 155] on div "Select a team" at bounding box center [282, 156] width 139 height 12
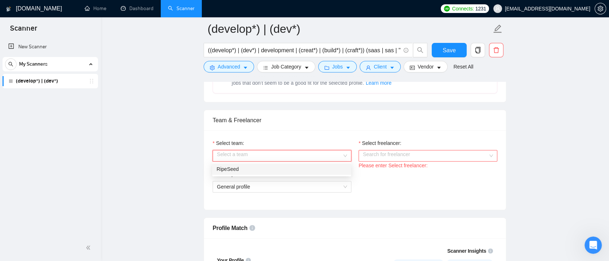
click at [321, 170] on div "RipeSeed" at bounding box center [282, 169] width 130 height 8
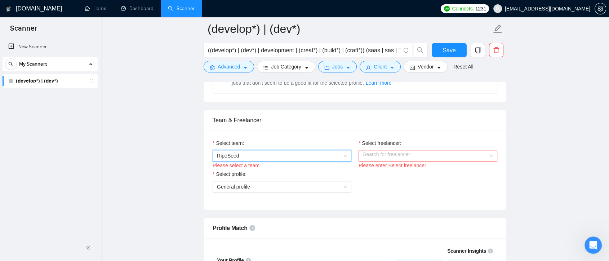
click at [489, 156] on div "Search for freelancer" at bounding box center [428, 156] width 139 height 12
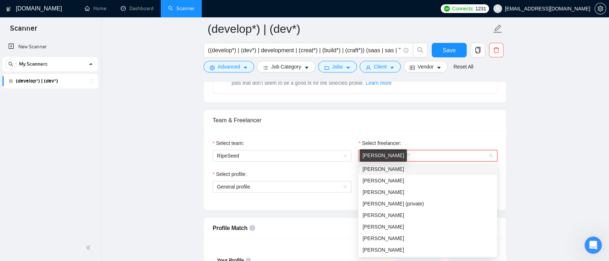
click at [382, 171] on span "Hashir Baig" at bounding box center [383, 169] width 41 height 6
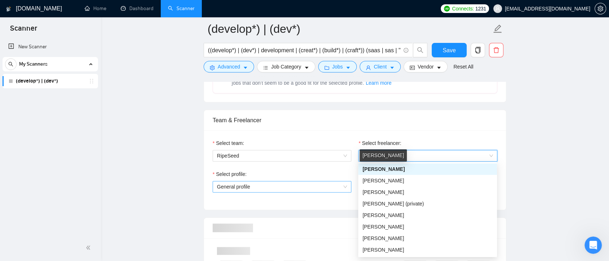
click at [343, 187] on span "General profile" at bounding box center [282, 186] width 130 height 11
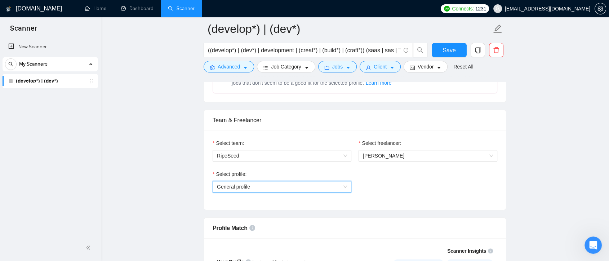
click at [331, 189] on span "General profile" at bounding box center [282, 186] width 130 height 11
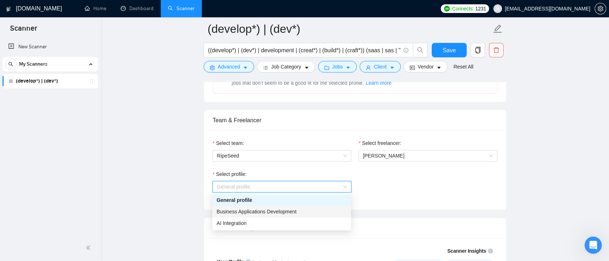
click at [288, 212] on span "Business Applications Development" at bounding box center [257, 212] width 80 height 6
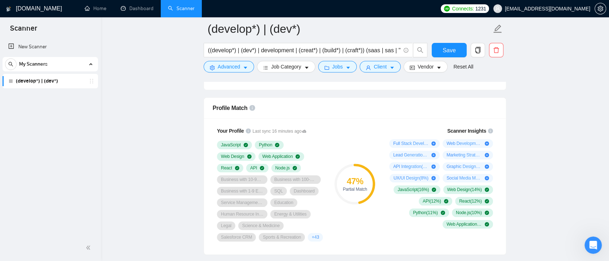
scroll to position [441, 0]
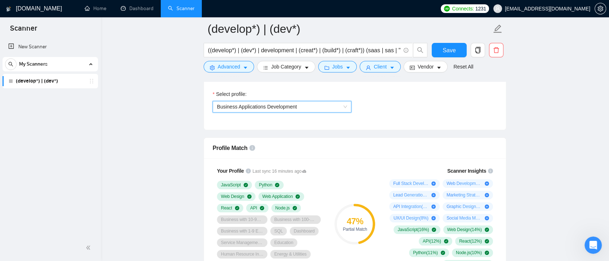
click at [345, 105] on span "Business Applications Development" at bounding box center [282, 106] width 130 height 11
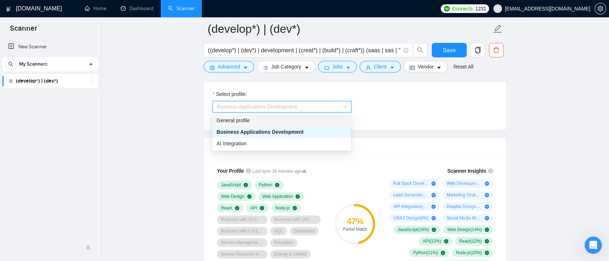
click at [322, 118] on div "General profile" at bounding box center [282, 120] width 130 height 8
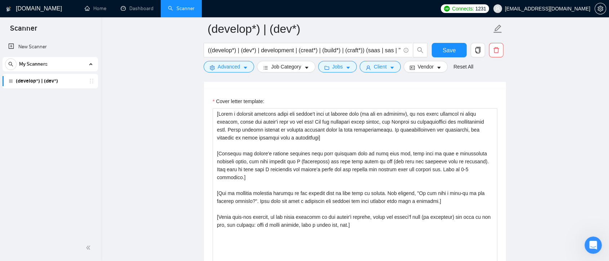
scroll to position [858, 0]
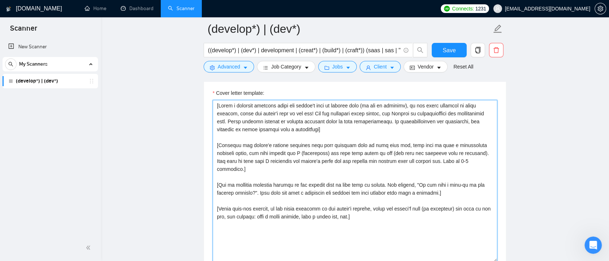
click at [216, 106] on textarea "Cover letter template:" at bounding box center [355, 181] width 285 height 162
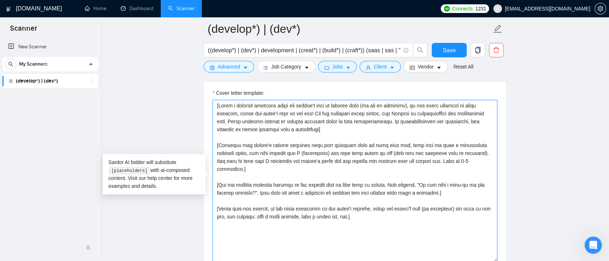
drag, startPoint x: 329, startPoint y: 131, endPoint x: 216, endPoint y: 102, distance: 117.3
click at [216, 102] on textarea "Cover letter template:" at bounding box center [355, 181] width 285 height 162
click at [361, 137] on textarea "Cover letter template:" at bounding box center [355, 181] width 285 height 162
drag, startPoint x: 270, startPoint y: 118, endPoint x: 216, endPoint y: 100, distance: 56.8
click at [216, 100] on textarea "Cover letter template:" at bounding box center [355, 181] width 285 height 162
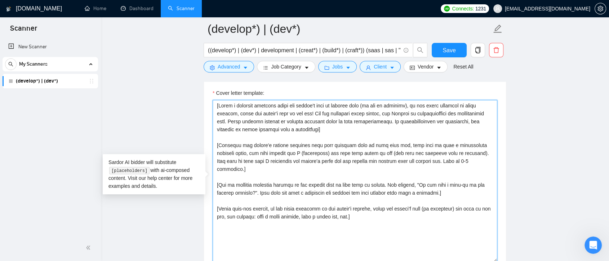
click at [373, 212] on textarea "Cover letter template:" at bounding box center [355, 181] width 285 height 162
drag, startPoint x: 344, startPoint y: 129, endPoint x: 210, endPoint y: 96, distance: 137.6
click at [210, 96] on div "Cover letter template:" at bounding box center [355, 179] width 302 height 199
click at [343, 134] on textarea "Cover letter template:" at bounding box center [355, 181] width 285 height 162
drag, startPoint x: 335, startPoint y: 132, endPoint x: 212, endPoint y: 92, distance: 129.3
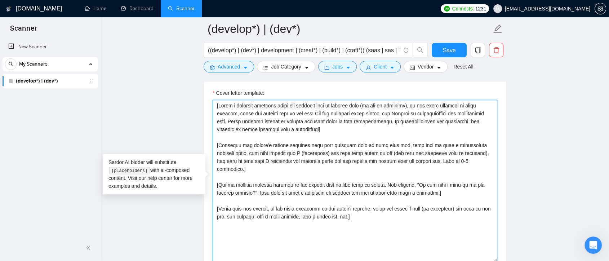
click at [212, 92] on div "Cover letter template:" at bounding box center [355, 179] width 302 height 199
click at [351, 135] on textarea "Cover letter template:" at bounding box center [355, 181] width 285 height 162
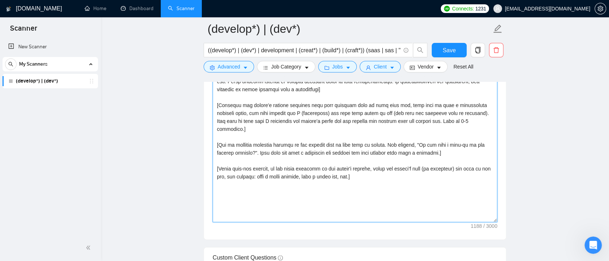
scroll to position [1018, 0]
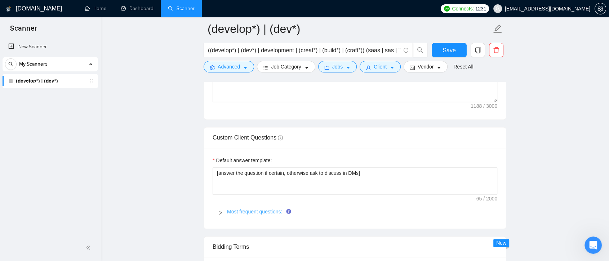
click at [273, 209] on link "Most frequent questions:" at bounding box center [254, 212] width 55 height 6
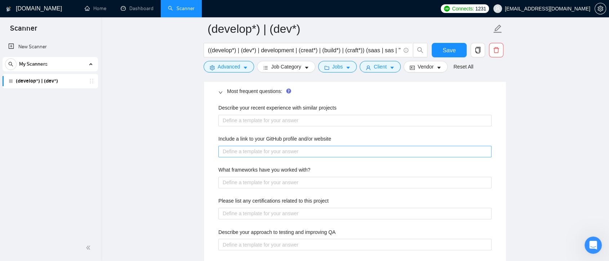
scroll to position [1059, 0]
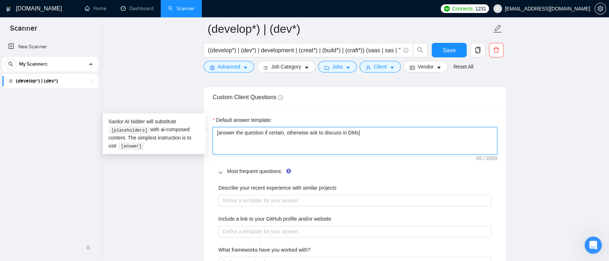
drag, startPoint x: 373, startPoint y: 131, endPoint x: 211, endPoint y: 137, distance: 161.6
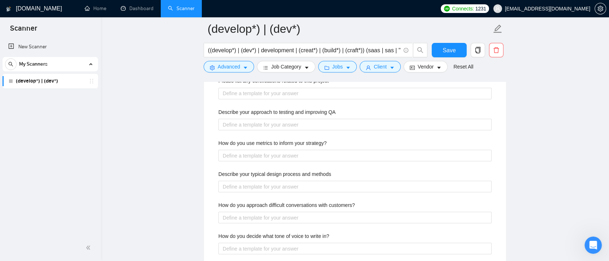
scroll to position [1499, 0]
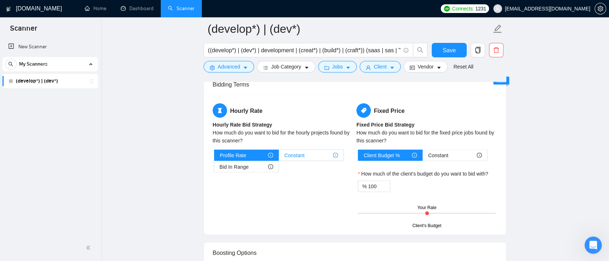
click at [318, 154] on div "Constant" at bounding box center [312, 155] width 54 height 11
click at [279, 157] on input "Constant" at bounding box center [279, 157] width 0 height 0
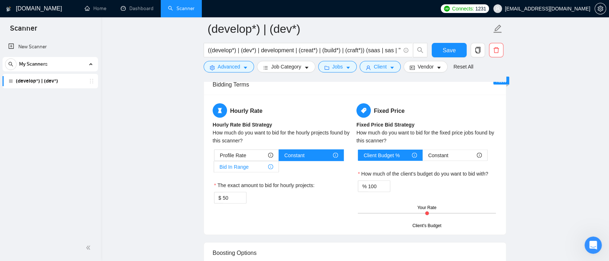
click at [263, 167] on div "Bid In Range" at bounding box center [247, 167] width 54 height 11
click at [214, 169] on input "Bid In Range" at bounding box center [214, 169] width 0 height 0
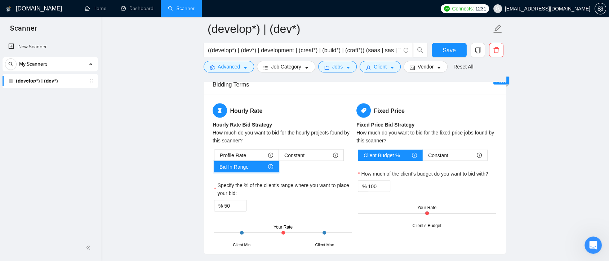
scroll to position [1539, 0]
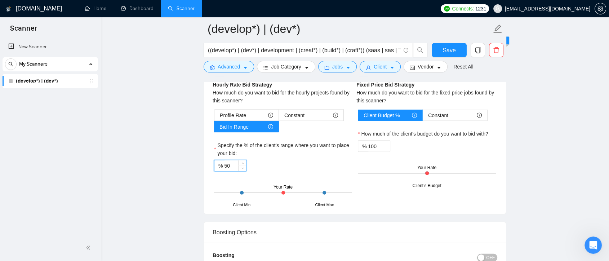
click at [228, 164] on input "50" at bounding box center [235, 165] width 22 height 11
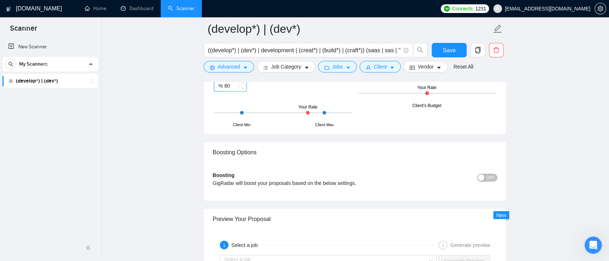
scroll to position [1659, 0]
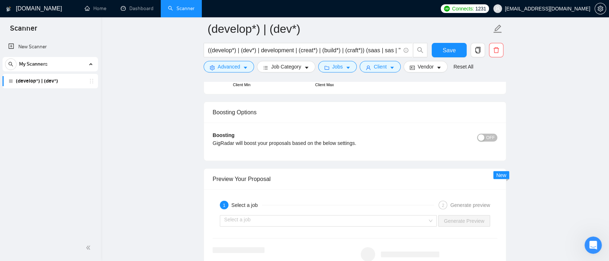
type input "80"
click at [489, 138] on span "OFF" at bounding box center [490, 138] width 9 height 8
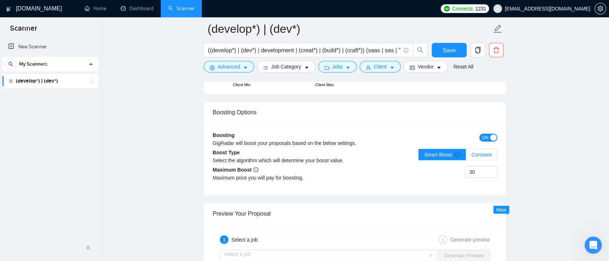
click at [484, 153] on span "Constant" at bounding box center [482, 155] width 20 height 6
click at [466, 157] on input "Constant" at bounding box center [466, 157] width 0 height 0
click at [485, 172] on input "30" at bounding box center [482, 172] width 32 height 11
type input "3"
type input "10"
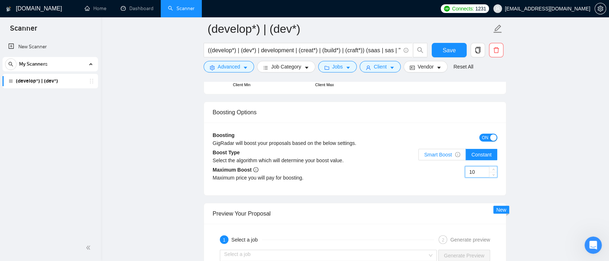
click at [462, 152] on label "Smart Boost" at bounding box center [443, 155] width 48 height 12
click at [419, 157] on input "Smart Boost" at bounding box center [419, 157] width 0 height 0
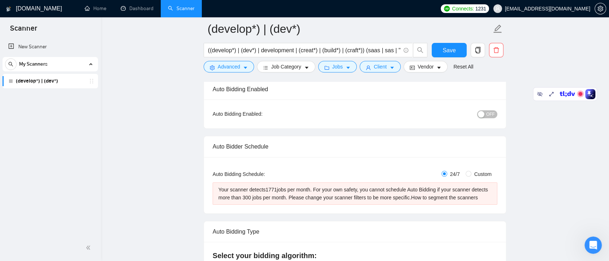
scroll to position [0, 0]
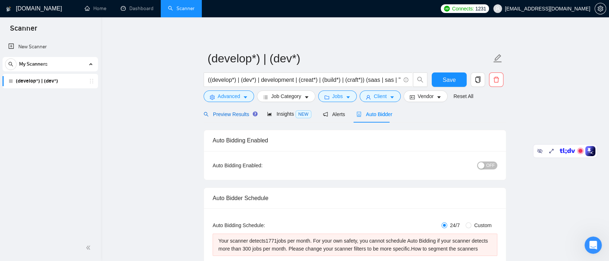
click at [230, 118] on div "Preview Results" at bounding box center [230, 114] width 52 height 8
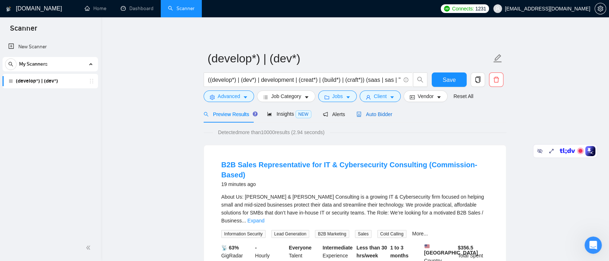
click at [377, 117] on span "Auto Bidder" at bounding box center [375, 114] width 36 height 6
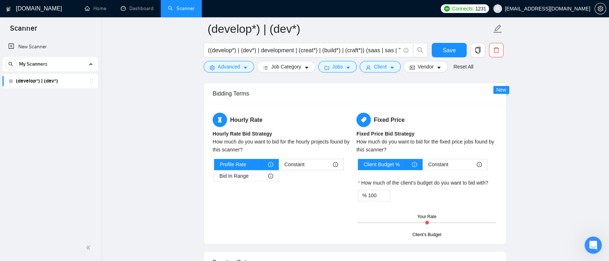
scroll to position [1282, 0]
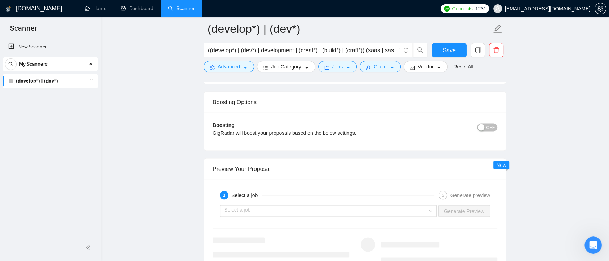
click at [493, 125] on span "OFF" at bounding box center [490, 127] width 9 height 8
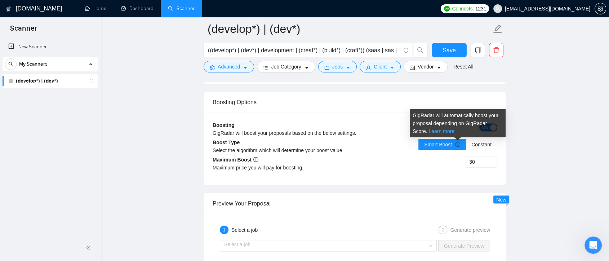
click at [429, 132] on link "Learn more" at bounding box center [442, 131] width 26 height 6
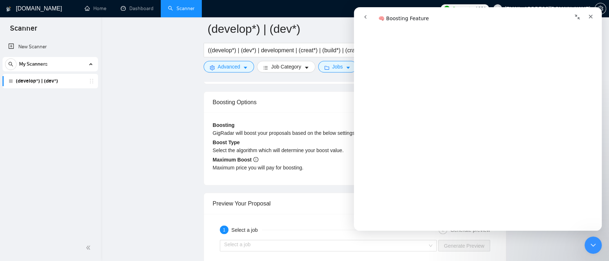
scroll to position [561, 0]
drag, startPoint x: 313, startPoint y: 158, endPoint x: 43, endPoint y: 149, distance: 270.2
click at [312, 158] on div "Maximum Boost Maximum price you will pay for boosting." at bounding box center [284, 165] width 142 height 21
click at [592, 246] on icon "Close Intercom Messenger" at bounding box center [592, 244] width 9 height 9
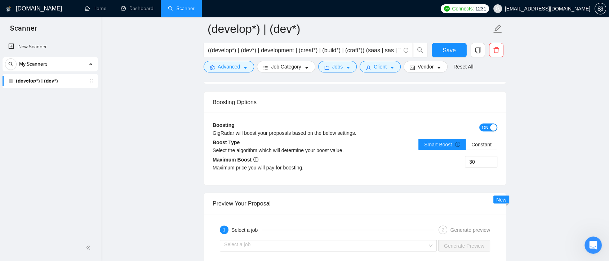
click at [485, 125] on span "ON" at bounding box center [485, 127] width 6 height 8
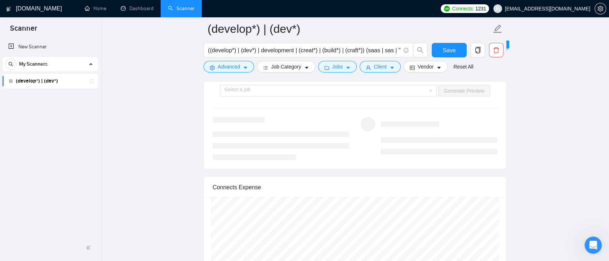
scroll to position [1362, 0]
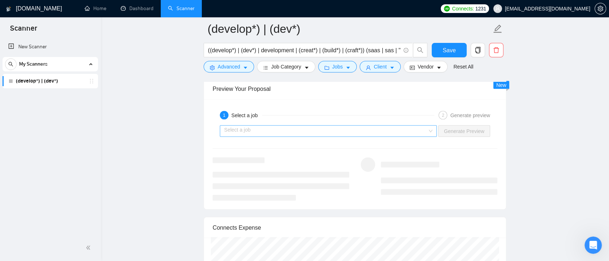
click at [432, 127] on div "Select a job" at bounding box center [328, 131] width 217 height 12
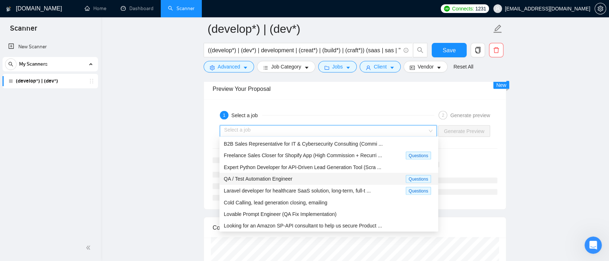
click at [349, 176] on div "QA / Test Automation Engineer" at bounding box center [315, 179] width 182 height 8
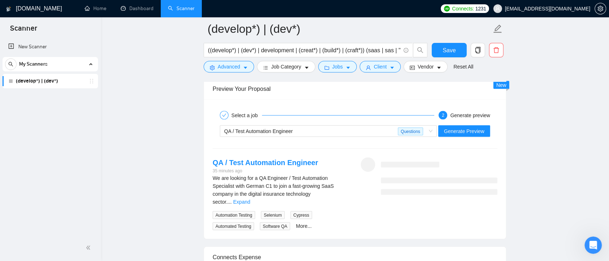
click at [250, 199] on link "Expand" at bounding box center [241, 202] width 17 height 6
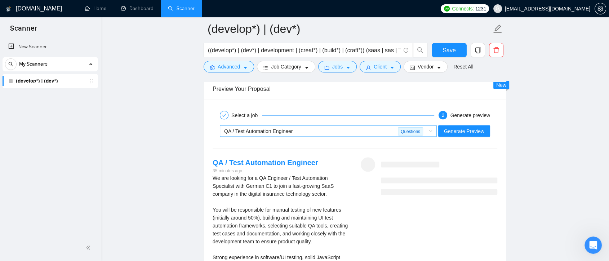
scroll to position [1322, 0]
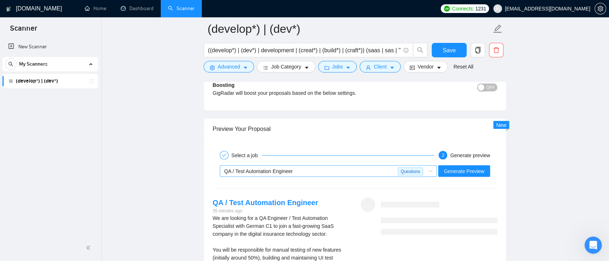
click at [436, 169] on div "QA / Test Automation Engineer Questions" at bounding box center [328, 171] width 217 height 12
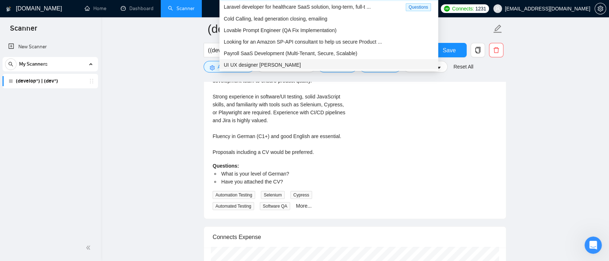
scroll to position [1442, 0]
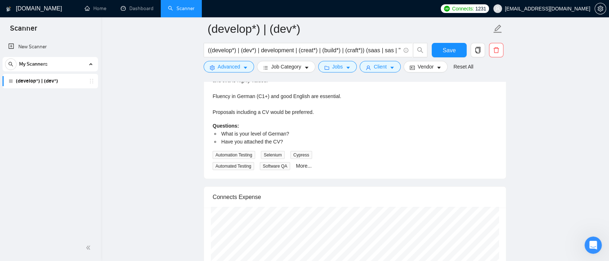
scroll to position [1763, 0]
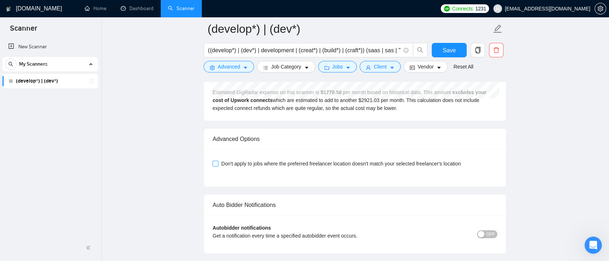
click at [215, 161] on input "Don't apply to jobs where the preferred freelancer location doesn't match your …" at bounding box center [215, 163] width 5 height 5
checkbox input "true"
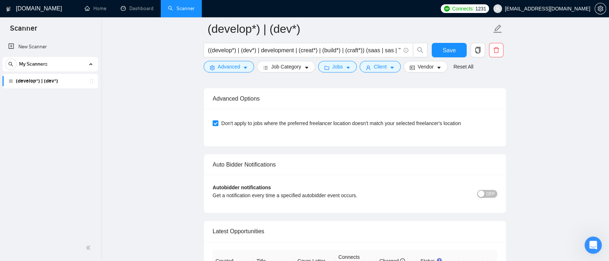
scroll to position [1843, 0]
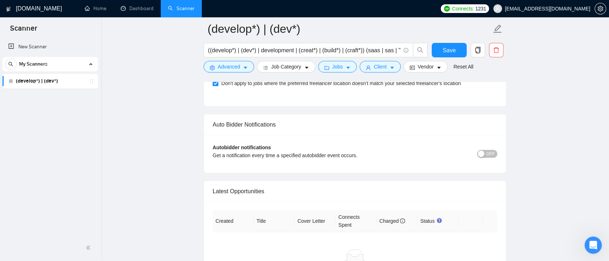
click at [488, 153] on span "OFF" at bounding box center [490, 154] width 9 height 8
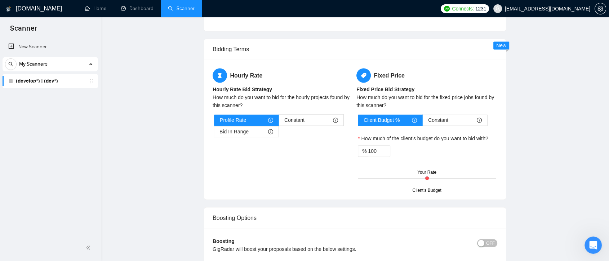
scroll to position [0, 0]
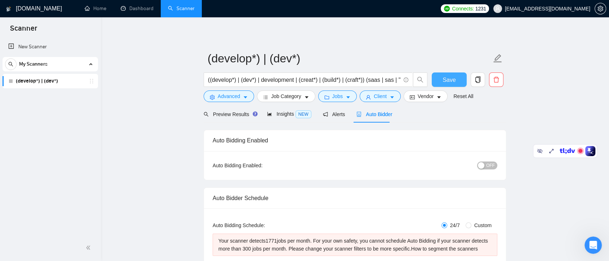
click at [447, 81] on span "Save" at bounding box center [449, 79] width 13 height 9
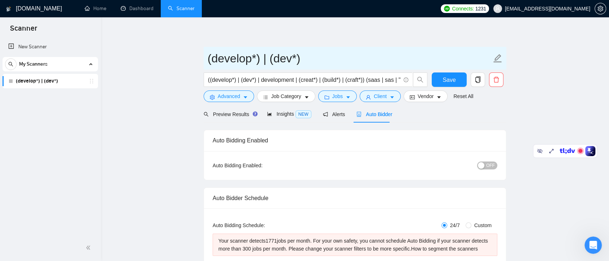
drag, startPoint x: 208, startPoint y: 59, endPoint x: 312, endPoint y: 59, distance: 103.9
click at [312, 59] on input "(develop*) | (dev*)" at bounding box center [350, 58] width 284 height 18
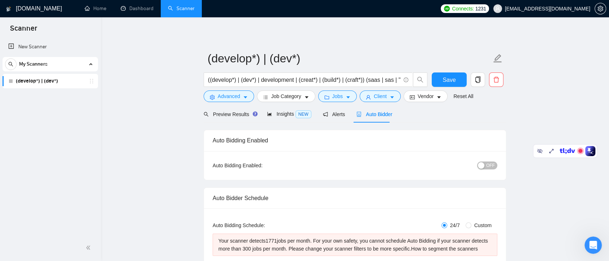
click at [603, 8] on icon "setting" at bounding box center [600, 9] width 5 height 6
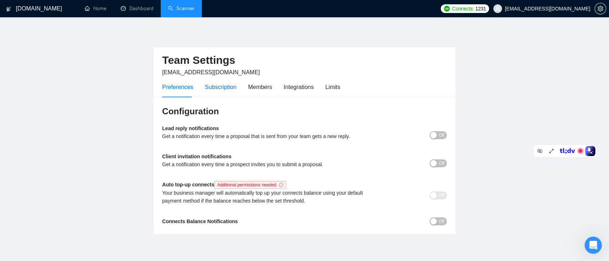
click at [225, 89] on div "Subscription" at bounding box center [221, 87] width 32 height 9
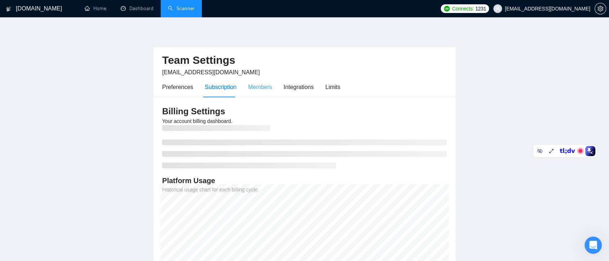
scroll to position [40, 0]
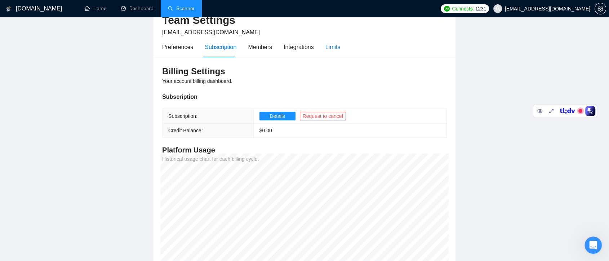
click at [330, 46] on div "Limits" at bounding box center [333, 47] width 15 height 9
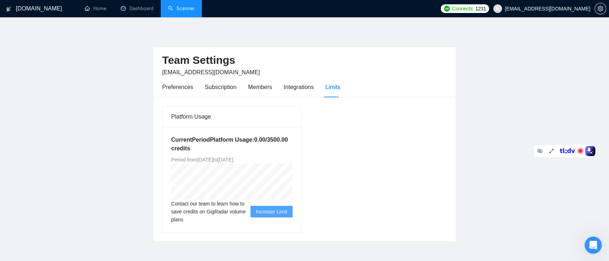
click at [184, 10] on link "Scanner" at bounding box center [181, 8] width 27 height 6
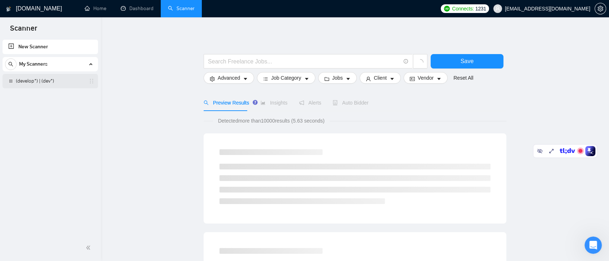
click at [52, 78] on link "(develop*) | (dev*)" at bounding box center [50, 81] width 69 height 14
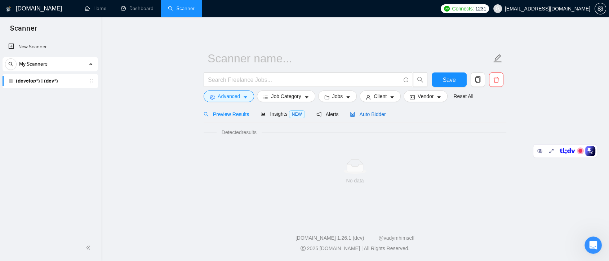
click at [360, 114] on span "Auto Bidder" at bounding box center [368, 114] width 36 height 6
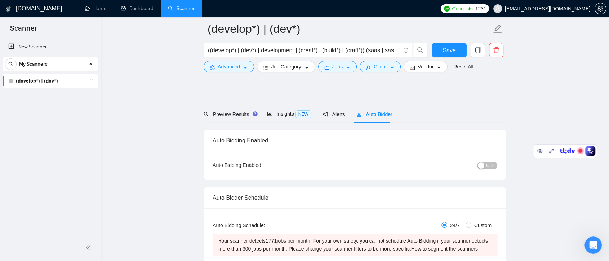
scroll to position [80, 0]
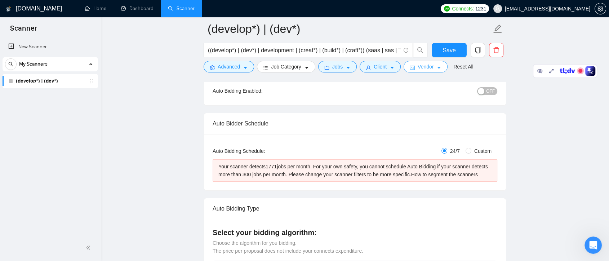
click at [419, 66] on span "Vendor" at bounding box center [426, 67] width 16 height 8
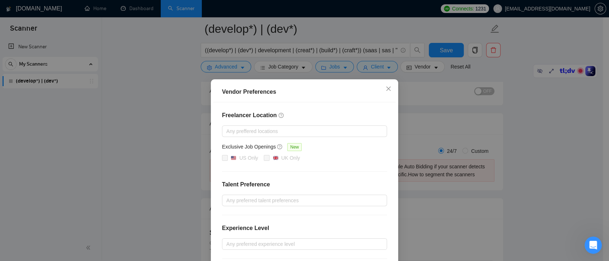
scroll to position [40, 0]
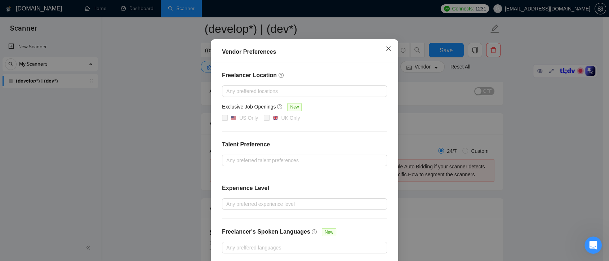
click at [388, 48] on icon "close" at bounding box center [389, 49] width 6 height 6
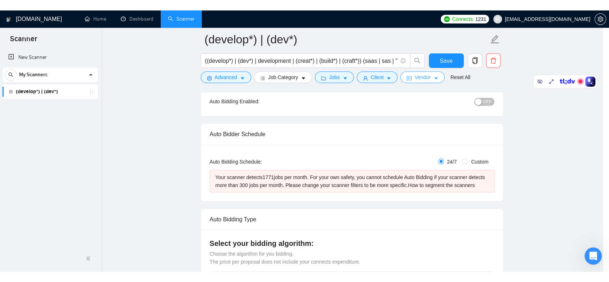
scroll to position [0, 0]
